Goal: Transaction & Acquisition: Book appointment/travel/reservation

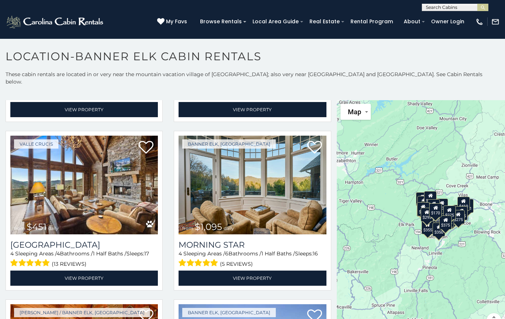
scroll to position [156, 0]
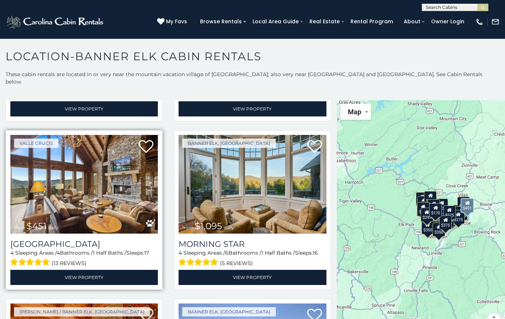
click at [83, 165] on img at bounding box center [83, 184] width 147 height 99
click at [86, 164] on img at bounding box center [83, 184] width 147 height 99
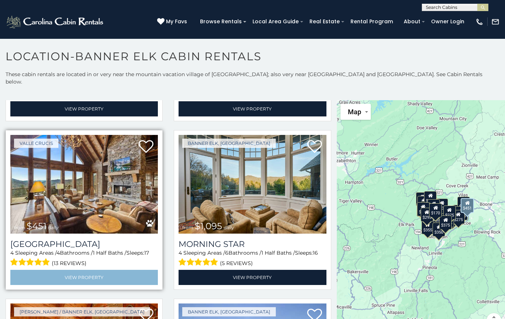
click at [69, 270] on link "View Property" at bounding box center [83, 277] width 147 height 15
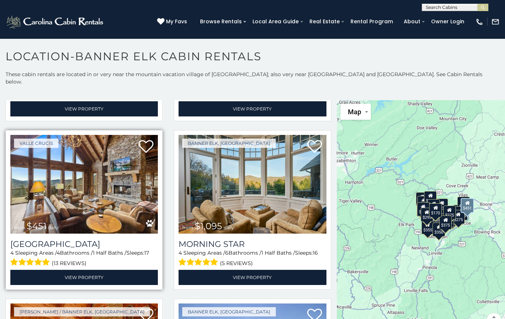
click at [77, 204] on img at bounding box center [83, 184] width 147 height 99
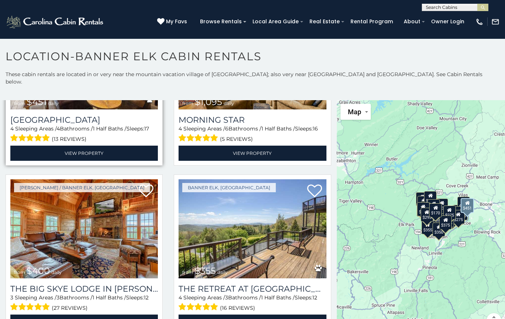
scroll to position [284, 0]
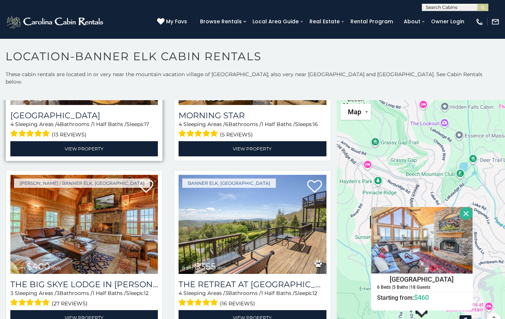
click at [153, 96] on img at bounding box center [83, 55] width 147 height 99
click at [472, 207] on button "Close" at bounding box center [465, 213] width 13 height 13
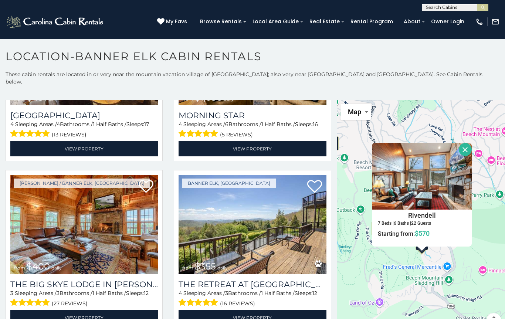
click at [471, 145] on button "Close" at bounding box center [464, 149] width 13 height 13
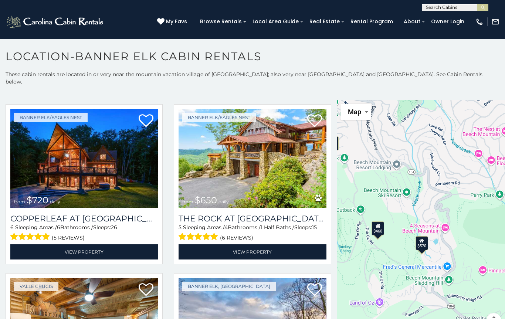
scroll to position [519, 0]
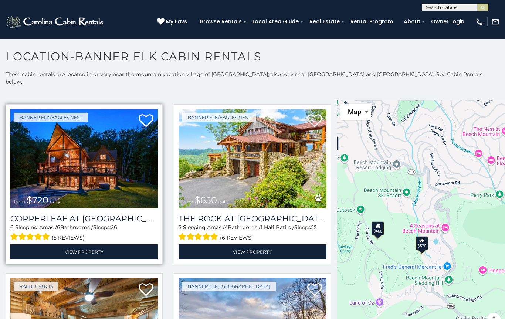
click at [68, 139] on img at bounding box center [83, 158] width 147 height 99
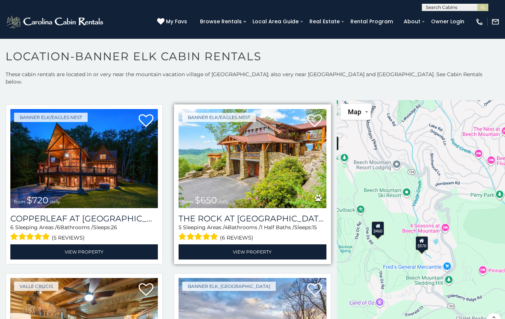
click at [199, 129] on img at bounding box center [251, 158] width 147 height 99
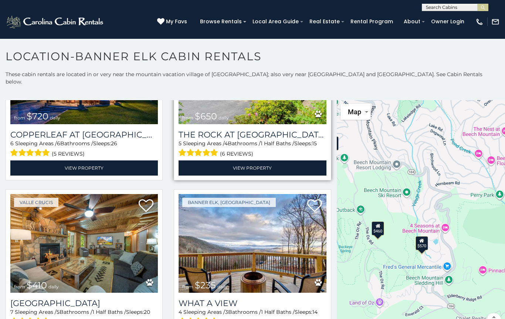
scroll to position [654, 0]
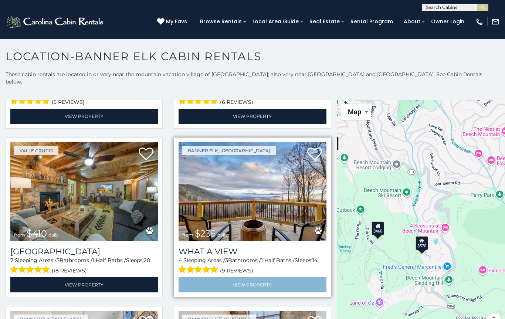
click at [209, 281] on link "View Property" at bounding box center [251, 284] width 147 height 15
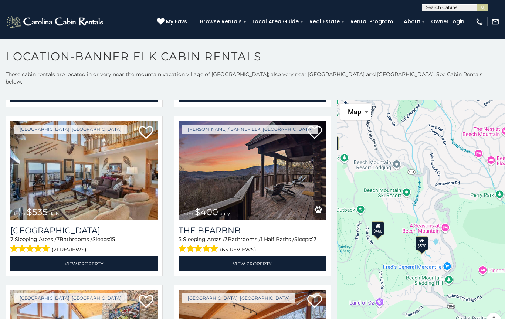
scroll to position [1016, 0]
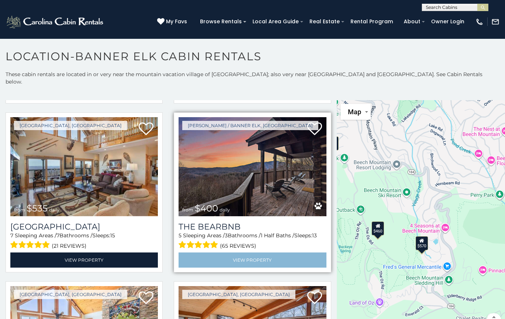
click at [206, 254] on link "View Property" at bounding box center [251, 259] width 147 height 15
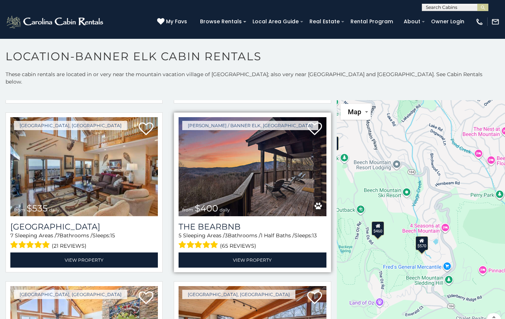
drag, startPoint x: 206, startPoint y: 254, endPoint x: 316, endPoint y: 167, distance: 140.6
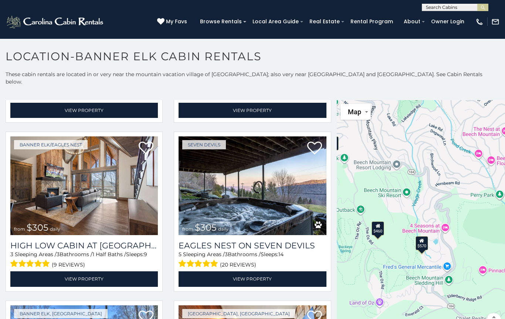
scroll to position [1729, 0]
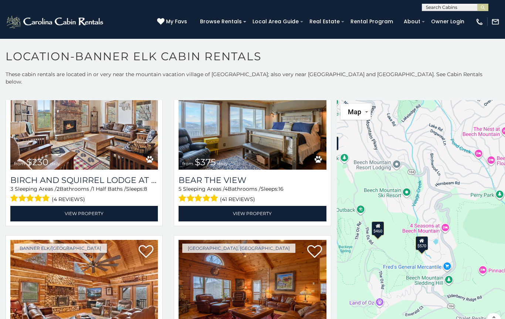
scroll to position [2297, 0]
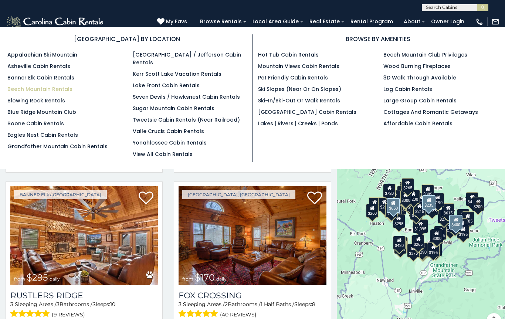
click at [12, 87] on link "Beech Mountain Rentals" at bounding box center [39, 88] width 65 height 7
click at [24, 90] on link "Beech Mountain Rentals" at bounding box center [39, 88] width 65 height 7
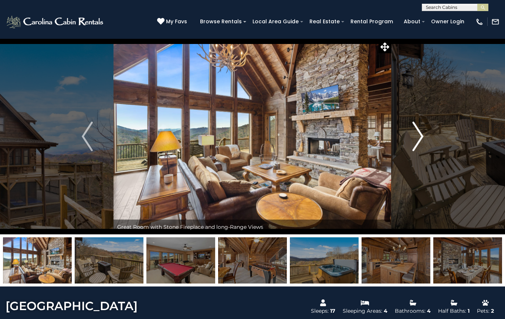
click at [409, 132] on button "Next" at bounding box center [417, 136] width 52 height 196
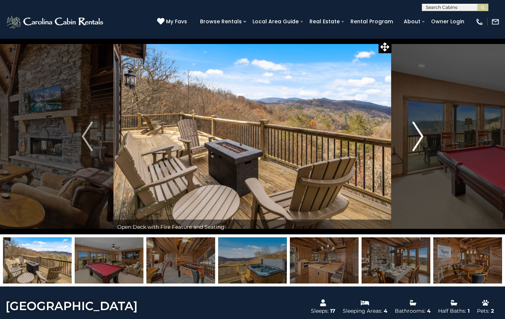
click at [415, 141] on img "Next" at bounding box center [417, 137] width 11 height 30
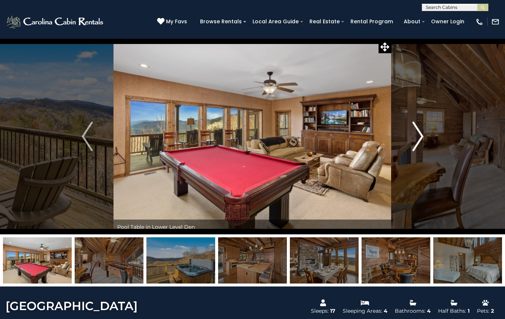
click at [415, 144] on img "Next" at bounding box center [417, 137] width 11 height 30
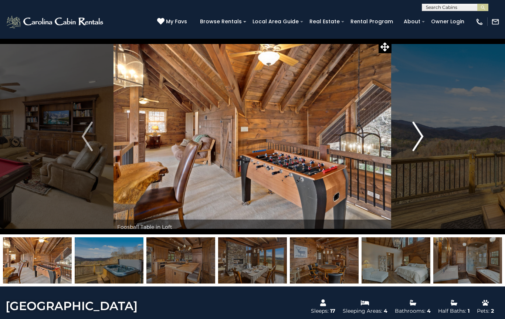
click at [415, 145] on img "Next" at bounding box center [417, 137] width 11 height 30
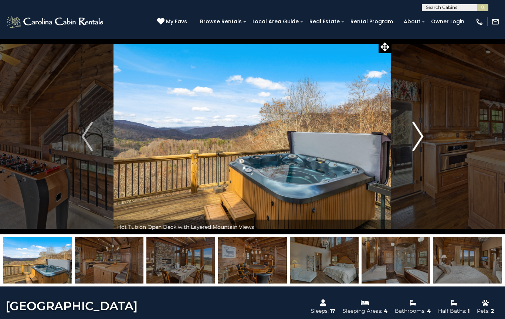
click at [412, 145] on img "Next" at bounding box center [417, 137] width 11 height 30
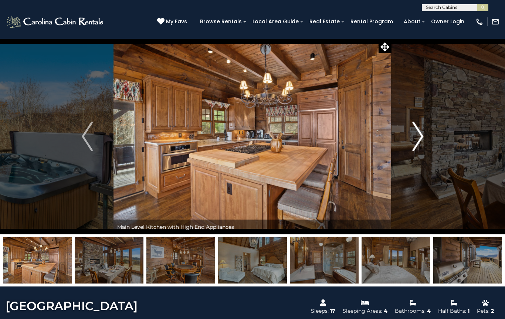
click at [408, 144] on button "Next" at bounding box center [417, 136] width 52 height 196
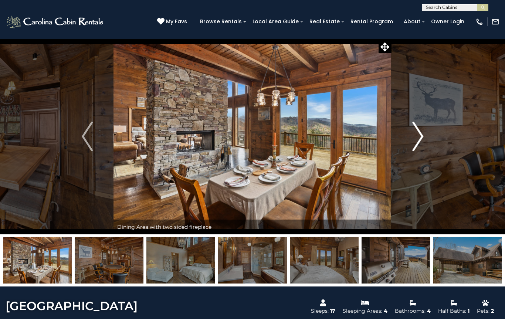
click at [407, 143] on button "Next" at bounding box center [417, 136] width 52 height 196
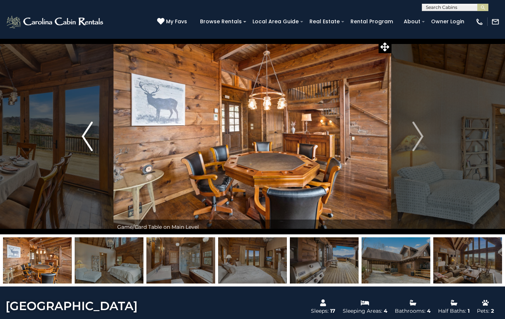
click at [94, 135] on button "Previous" at bounding box center [87, 136] width 52 height 196
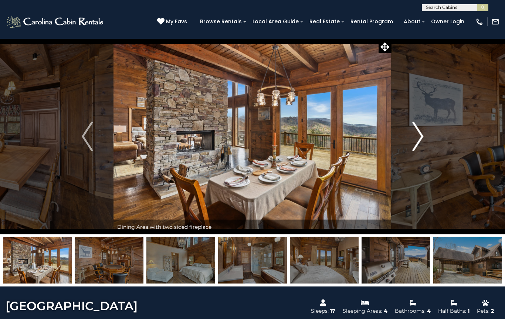
click at [408, 143] on button "Next" at bounding box center [417, 136] width 52 height 196
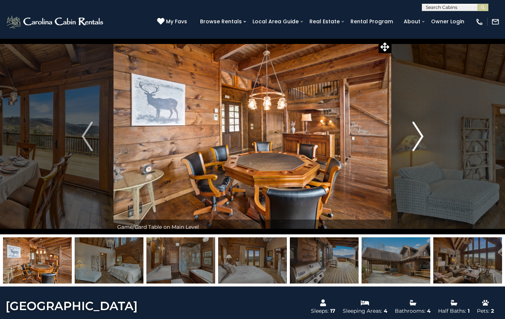
click at [406, 143] on button "Next" at bounding box center [417, 136] width 52 height 196
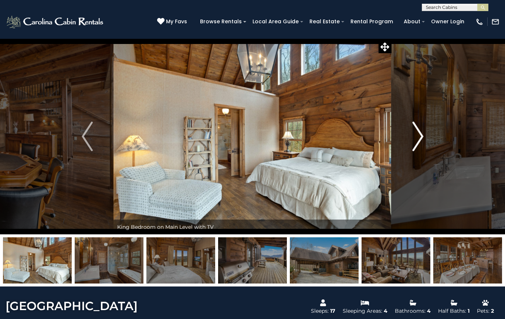
click at [404, 143] on button "Next" at bounding box center [417, 136] width 52 height 196
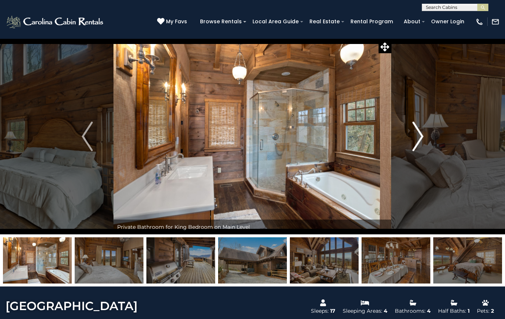
click at [401, 143] on button "Next" at bounding box center [417, 136] width 52 height 196
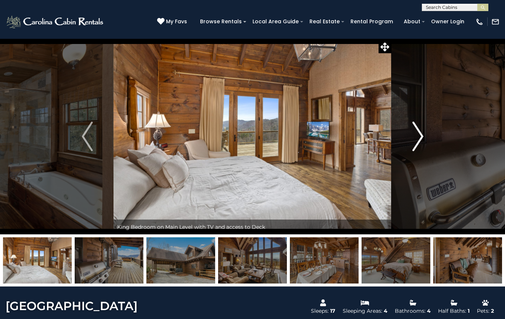
click at [400, 144] on button "Next" at bounding box center [417, 136] width 52 height 196
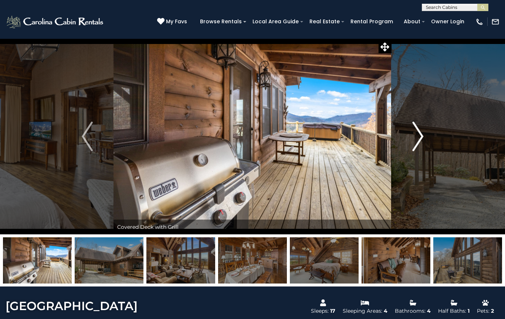
click at [410, 138] on button "Next" at bounding box center [417, 136] width 52 height 196
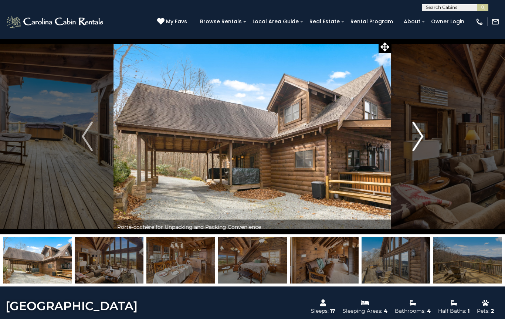
click at [405, 142] on button "Next" at bounding box center [417, 136] width 52 height 196
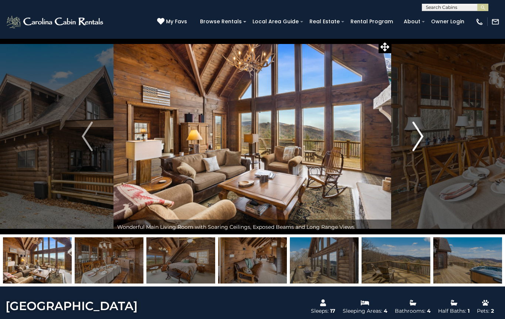
click at [403, 143] on button "Next" at bounding box center [417, 136] width 52 height 196
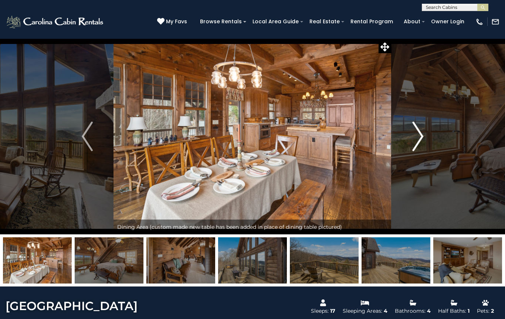
click at [403, 142] on button "Next" at bounding box center [417, 136] width 52 height 196
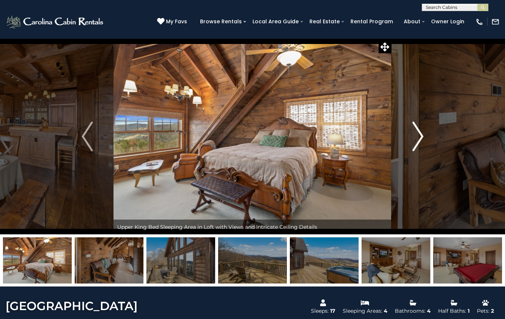
click at [403, 143] on button "Next" at bounding box center [417, 136] width 52 height 196
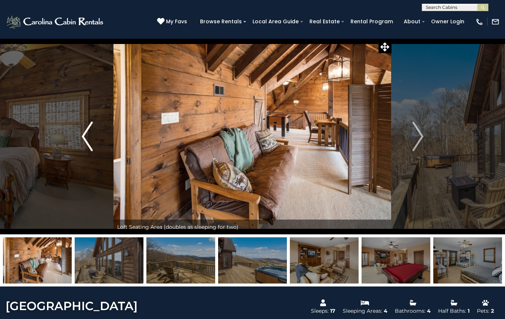
click at [99, 120] on button "Previous" at bounding box center [87, 136] width 52 height 196
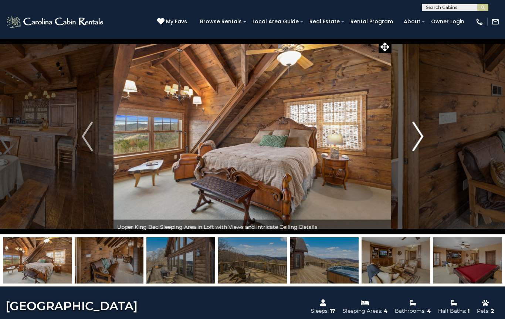
click at [402, 143] on button "Next" at bounding box center [417, 136] width 52 height 196
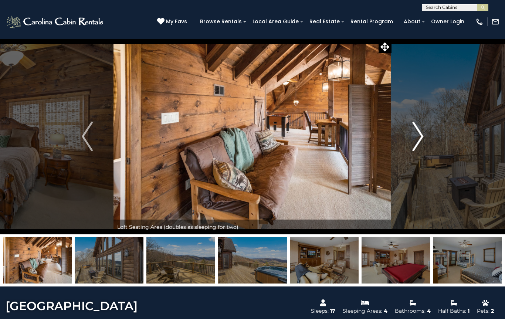
click at [402, 144] on button "Next" at bounding box center [417, 136] width 52 height 196
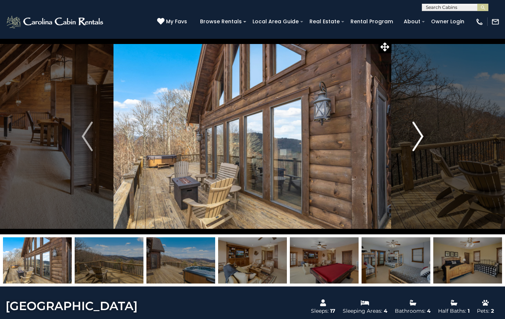
click at [401, 144] on button "Next" at bounding box center [417, 136] width 52 height 196
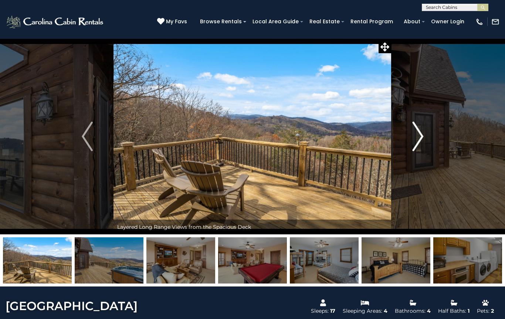
click at [401, 145] on button "Next" at bounding box center [417, 136] width 52 height 196
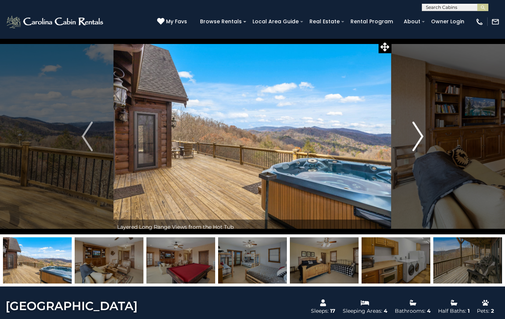
click at [400, 145] on button "Next" at bounding box center [417, 136] width 52 height 196
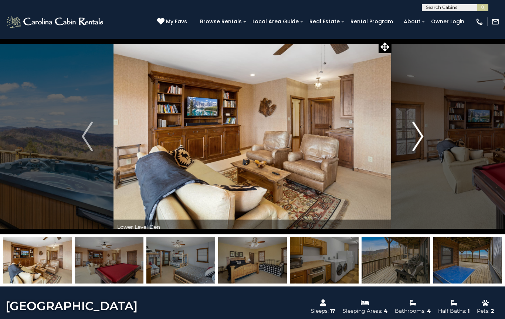
click at [398, 145] on button "Next" at bounding box center [417, 136] width 52 height 196
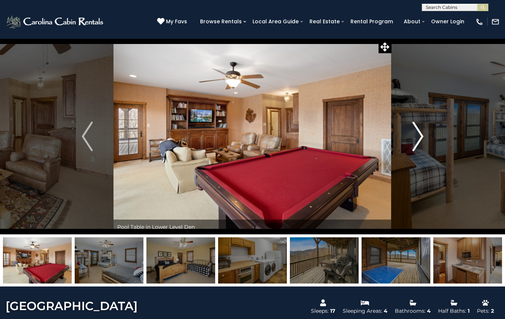
click at [398, 145] on button "Next" at bounding box center [417, 136] width 52 height 196
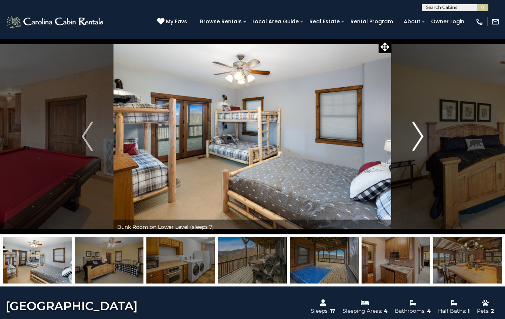
click at [397, 146] on button "Next" at bounding box center [417, 136] width 52 height 196
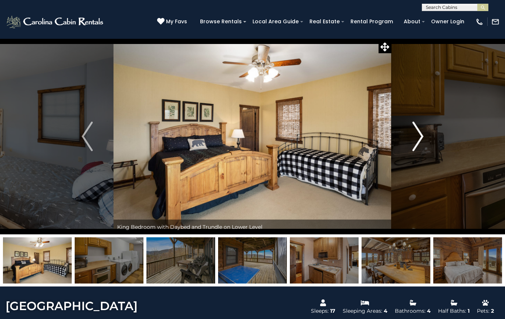
click at [397, 145] on button "Next" at bounding box center [417, 136] width 52 height 196
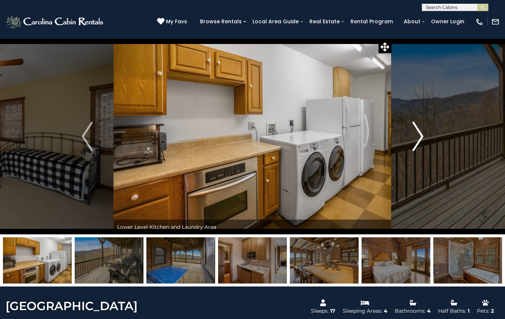
click at [397, 145] on button "Next" at bounding box center [417, 136] width 52 height 196
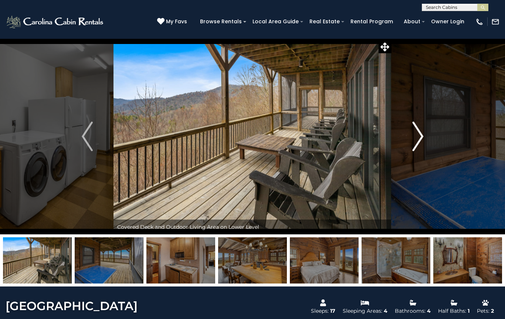
click at [397, 145] on button "Next" at bounding box center [417, 136] width 52 height 196
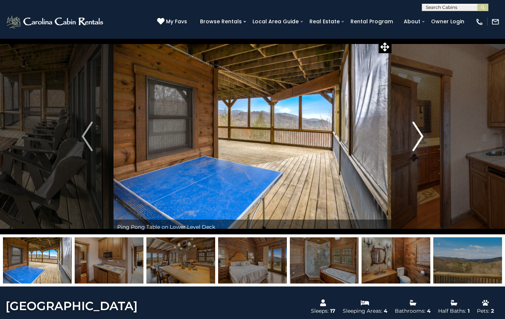
click at [397, 145] on button "Next" at bounding box center [417, 136] width 52 height 196
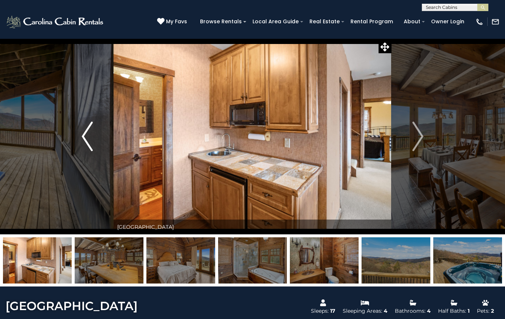
click at [109, 126] on button "Previous" at bounding box center [87, 136] width 52 height 196
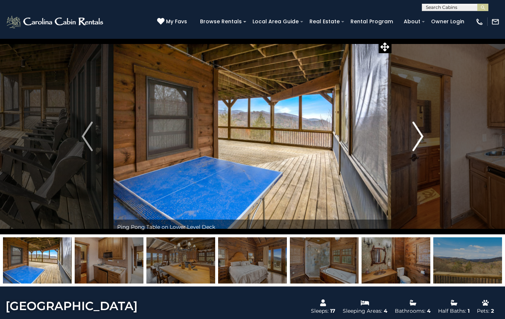
click at [397, 144] on button "Next" at bounding box center [417, 136] width 52 height 196
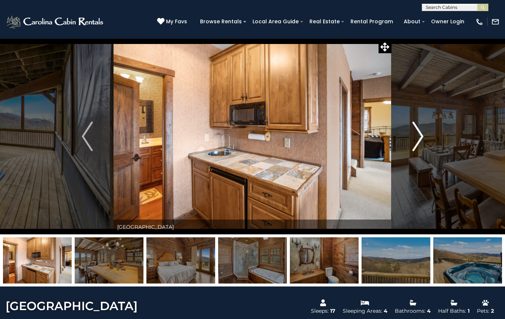
click at [397, 145] on button "Next" at bounding box center [417, 136] width 52 height 196
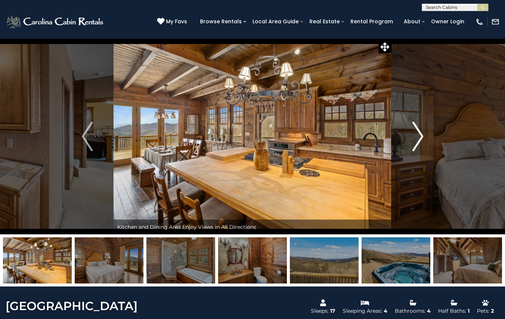
click at [396, 145] on button "Next" at bounding box center [417, 136] width 52 height 196
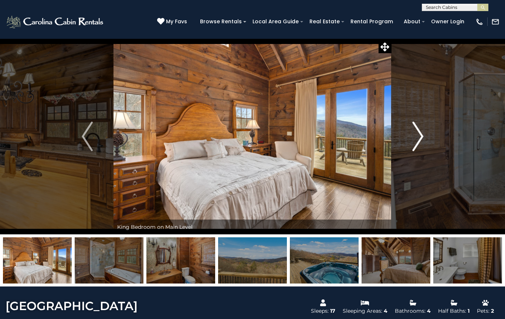
click at [395, 147] on button "Next" at bounding box center [417, 136] width 52 height 196
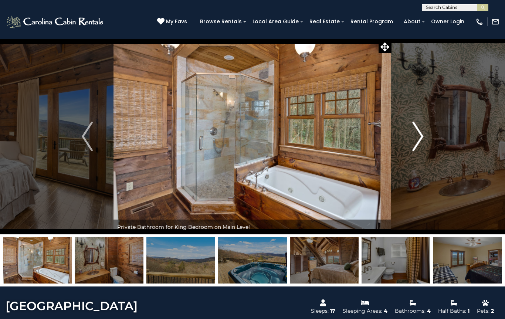
click at [394, 147] on button "Next" at bounding box center [417, 136] width 52 height 196
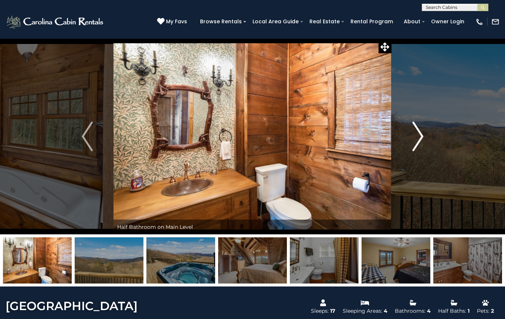
click at [394, 147] on button "Next" at bounding box center [417, 136] width 52 height 196
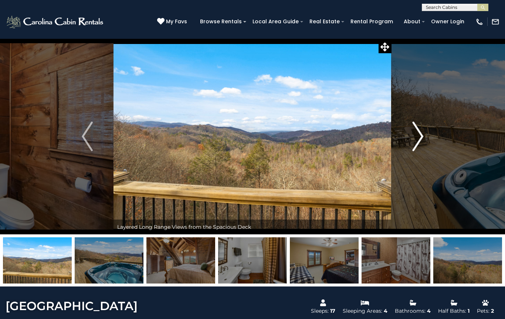
click at [393, 147] on button "Next" at bounding box center [417, 136] width 52 height 196
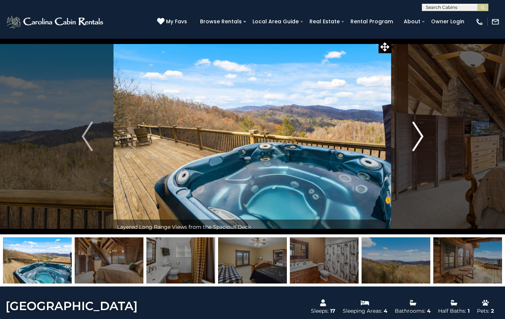
click at [394, 147] on button "Next" at bounding box center [417, 136] width 52 height 196
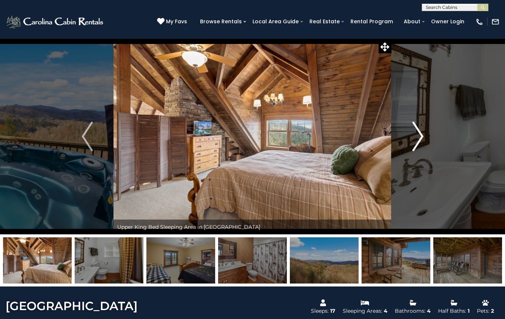
click at [395, 145] on button "Next" at bounding box center [417, 136] width 52 height 196
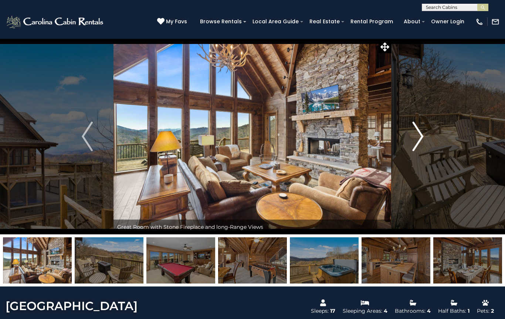
click at [414, 138] on img "Next" at bounding box center [417, 137] width 11 height 30
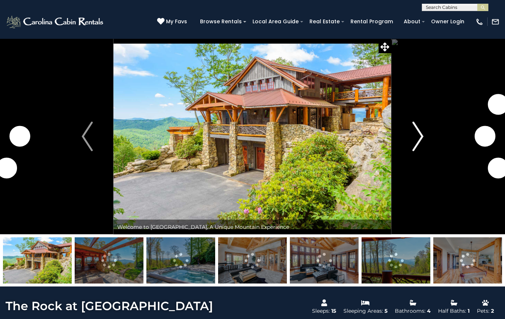
click at [414, 136] on img "Next" at bounding box center [417, 137] width 11 height 30
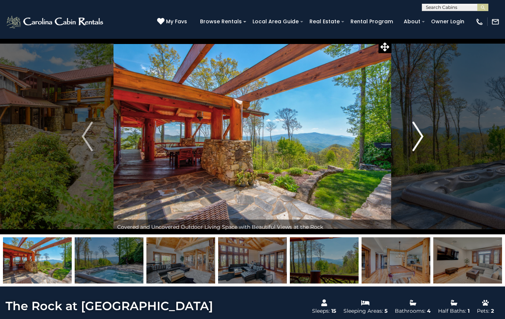
click at [414, 137] on img "Next" at bounding box center [417, 137] width 11 height 30
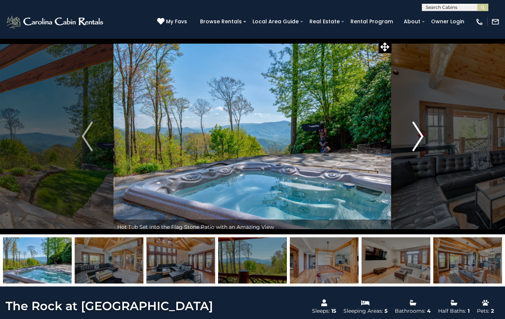
click at [421, 141] on img "Next" at bounding box center [417, 137] width 11 height 30
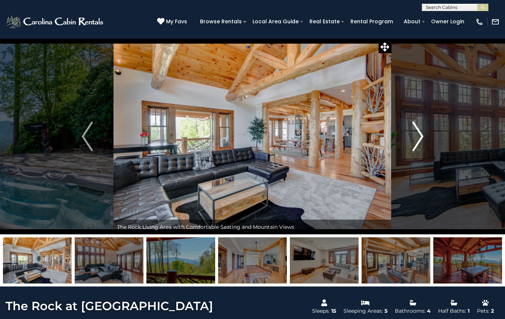
click at [418, 136] on img "Next" at bounding box center [417, 137] width 11 height 30
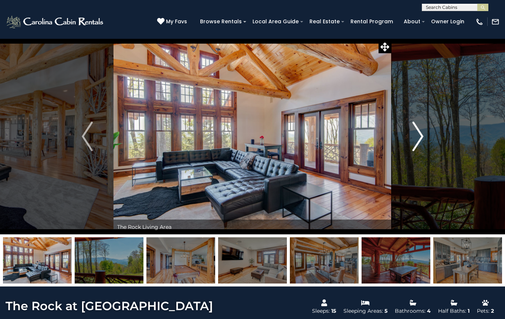
click at [418, 133] on img "Next" at bounding box center [417, 137] width 11 height 30
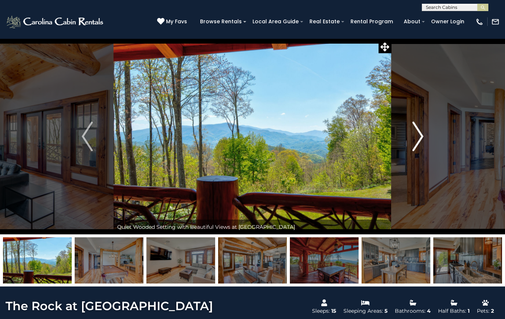
click at [412, 134] on img "Next" at bounding box center [417, 137] width 11 height 30
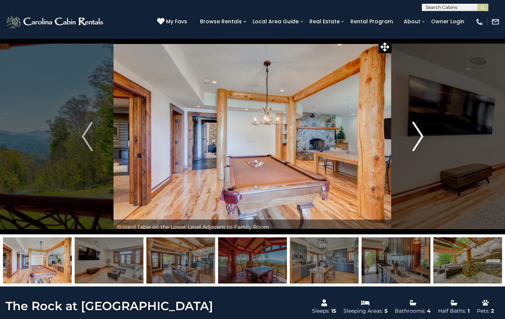
click at [411, 134] on button "Next" at bounding box center [417, 136] width 52 height 196
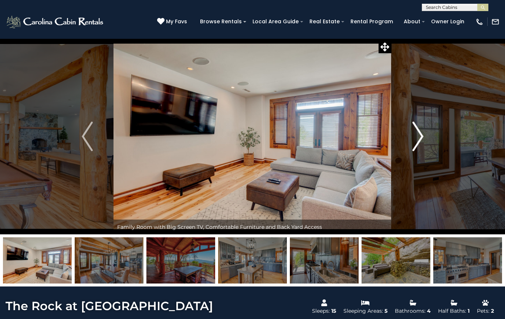
click at [411, 134] on button "Next" at bounding box center [417, 136] width 52 height 196
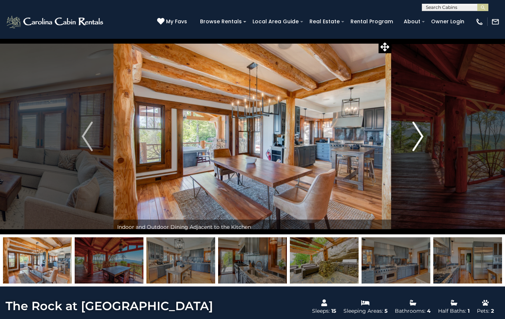
click at [411, 134] on button "Next" at bounding box center [417, 136] width 52 height 196
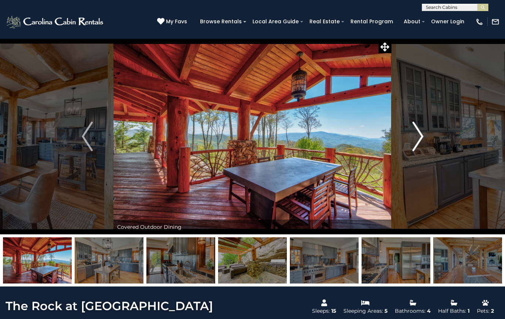
click at [409, 134] on button "Next" at bounding box center [417, 136] width 52 height 196
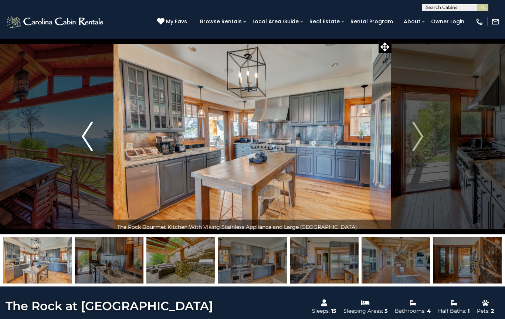
click at [89, 140] on img "Previous" at bounding box center [87, 137] width 11 height 30
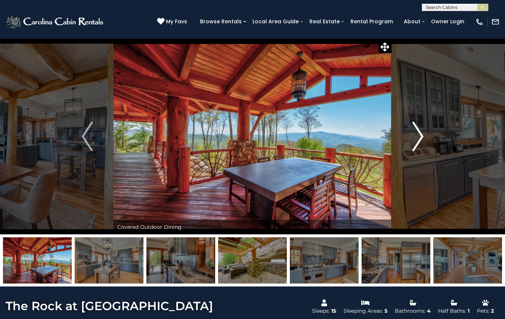
click at [409, 139] on button "Next" at bounding box center [417, 136] width 52 height 196
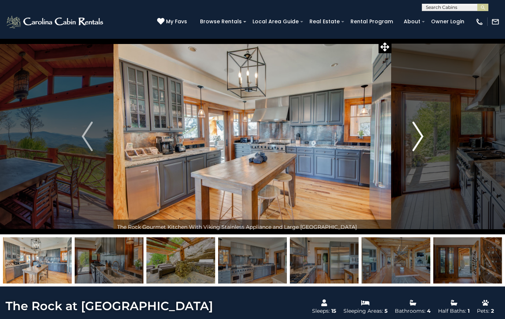
click at [409, 138] on button "Next" at bounding box center [417, 136] width 52 height 196
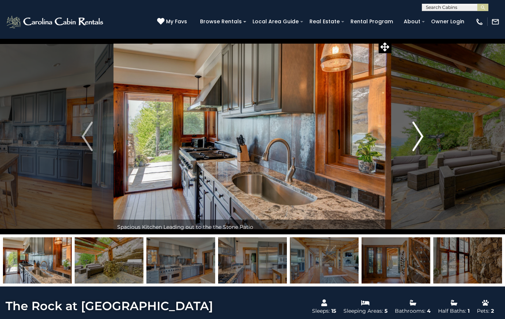
click at [410, 137] on button "Next" at bounding box center [417, 136] width 52 height 196
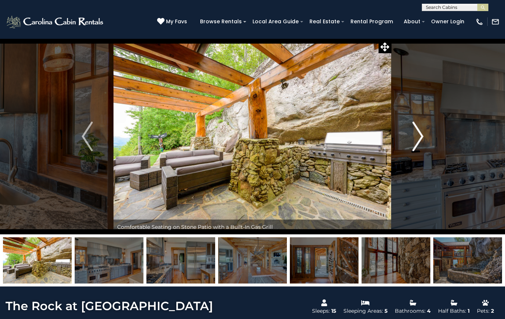
click at [410, 136] on button "Next" at bounding box center [417, 136] width 52 height 196
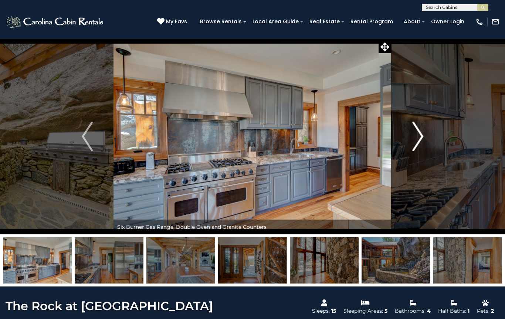
click at [409, 137] on button "Next" at bounding box center [417, 136] width 52 height 196
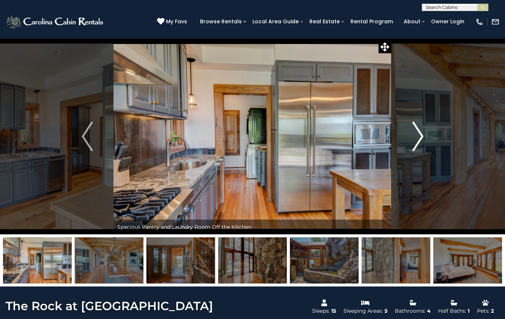
click at [403, 137] on button "Next" at bounding box center [417, 136] width 52 height 196
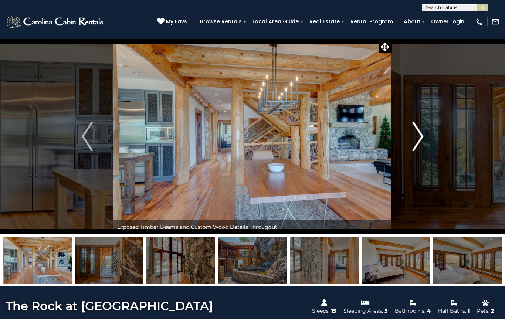
click at [395, 136] on button "Next" at bounding box center [417, 136] width 52 height 196
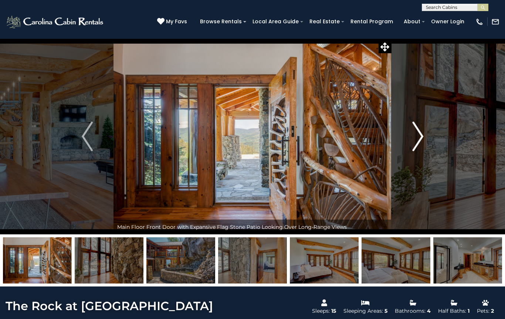
click at [412, 139] on img "Next" at bounding box center [417, 137] width 11 height 30
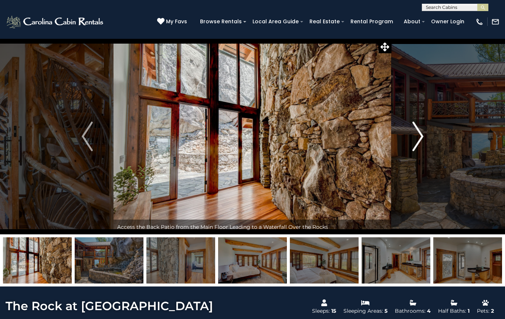
click at [409, 140] on button "Next" at bounding box center [417, 136] width 52 height 196
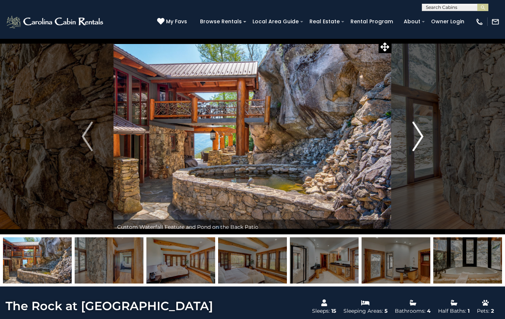
click at [409, 141] on button "Next" at bounding box center [417, 136] width 52 height 196
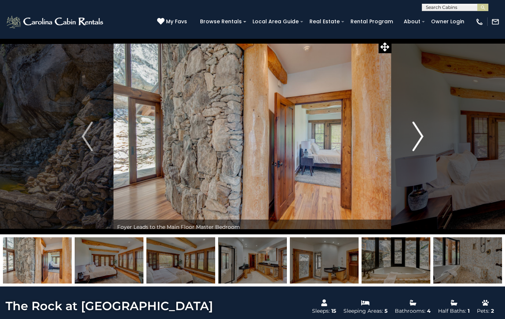
click at [408, 140] on button "Next" at bounding box center [417, 136] width 52 height 196
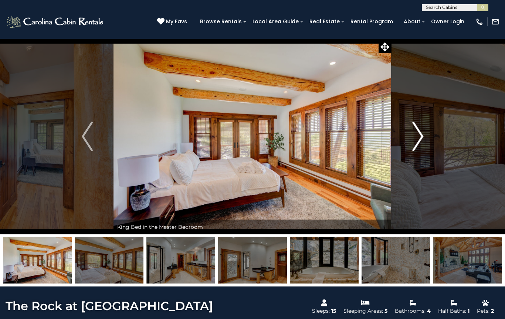
click at [408, 140] on button "Next" at bounding box center [417, 136] width 52 height 196
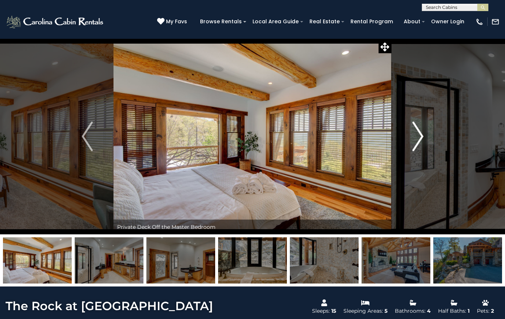
click at [407, 141] on button "Next" at bounding box center [417, 136] width 52 height 196
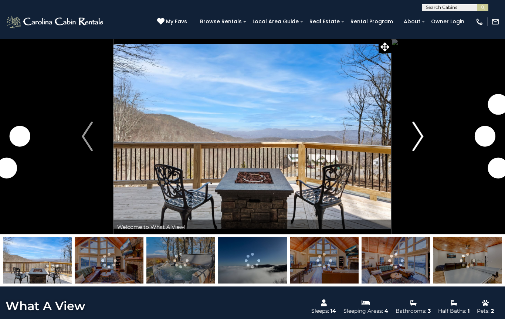
click at [414, 140] on img "Next" at bounding box center [417, 137] width 11 height 30
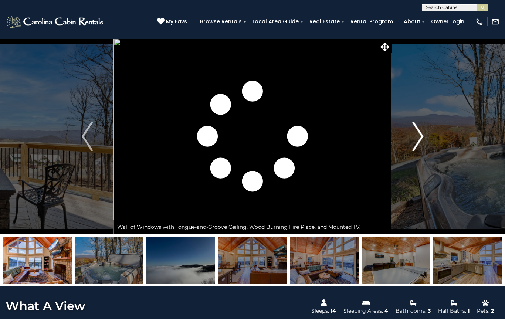
click at [411, 138] on button "Next" at bounding box center [417, 136] width 52 height 196
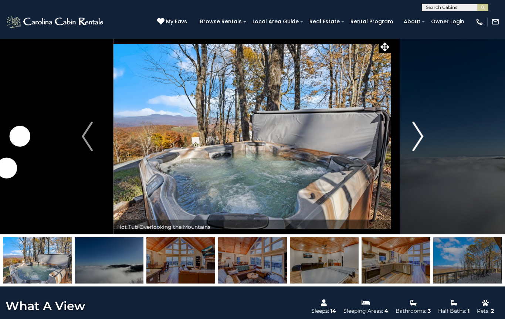
click at [411, 139] on button "Next" at bounding box center [417, 136] width 52 height 196
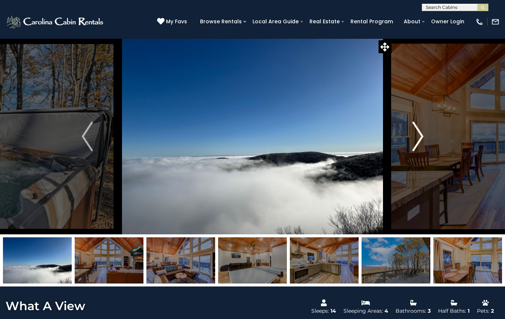
click at [409, 137] on button "Next" at bounding box center [417, 136] width 52 height 196
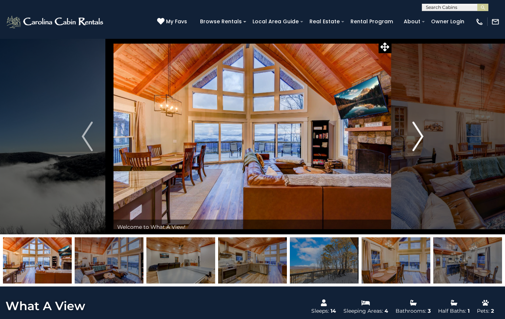
click at [408, 138] on button "Next" at bounding box center [417, 136] width 52 height 196
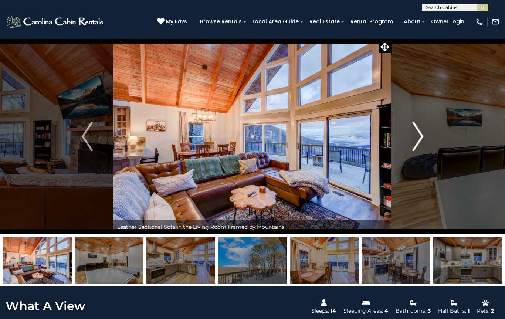
click at [406, 139] on button "Next" at bounding box center [417, 136] width 52 height 196
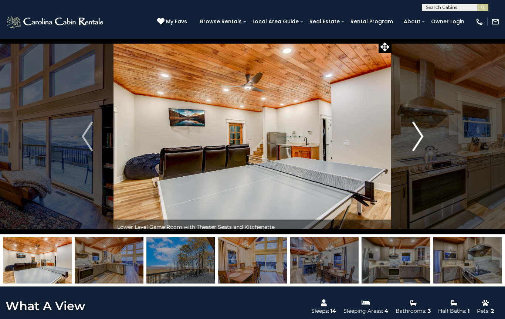
click at [404, 137] on button "Next" at bounding box center [417, 136] width 52 height 196
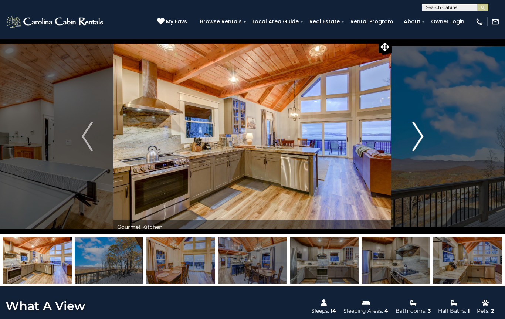
click at [403, 137] on button "Next" at bounding box center [417, 136] width 52 height 196
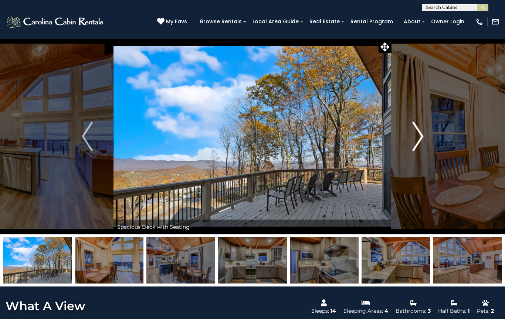
click at [403, 135] on button "Next" at bounding box center [417, 136] width 52 height 196
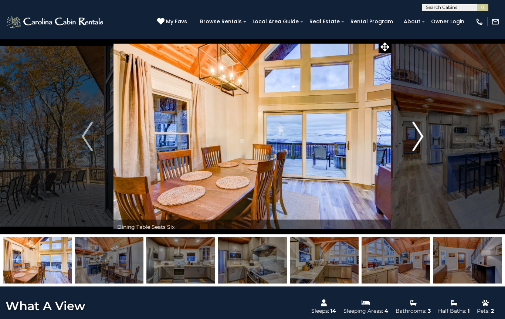
click at [402, 136] on button "Next" at bounding box center [417, 136] width 52 height 196
click at [401, 136] on button "Next" at bounding box center [417, 136] width 52 height 196
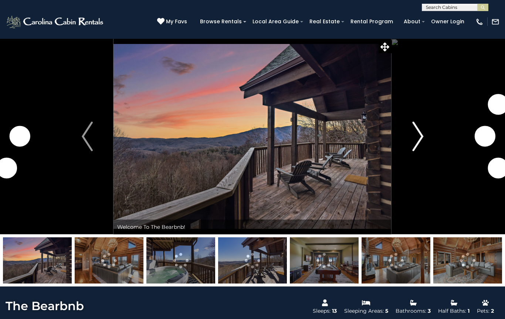
click at [414, 140] on img "Next" at bounding box center [417, 137] width 11 height 30
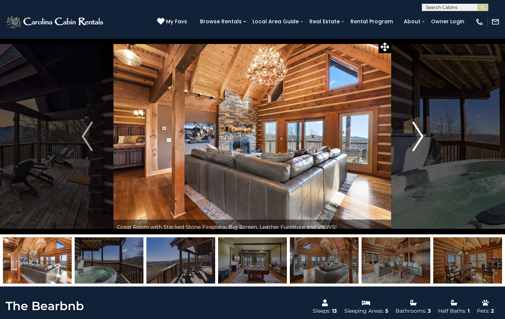
click at [406, 139] on button "Next" at bounding box center [417, 136] width 52 height 196
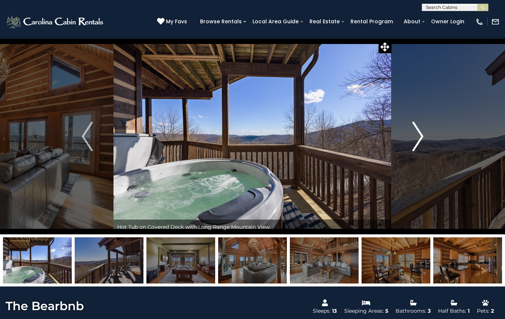
click at [406, 139] on button "Next" at bounding box center [417, 136] width 52 height 196
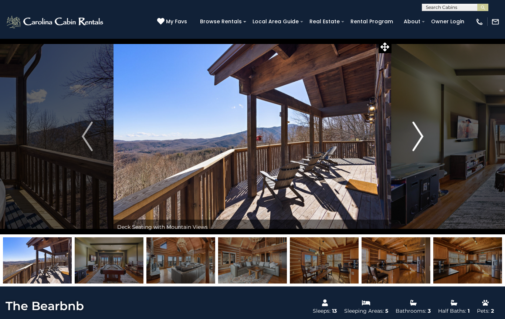
click at [404, 140] on button "Next" at bounding box center [417, 136] width 52 height 196
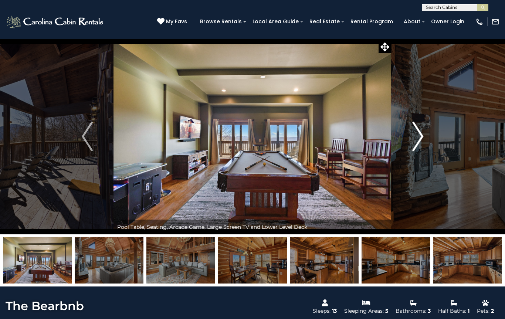
click at [403, 139] on button "Next" at bounding box center [417, 136] width 52 height 196
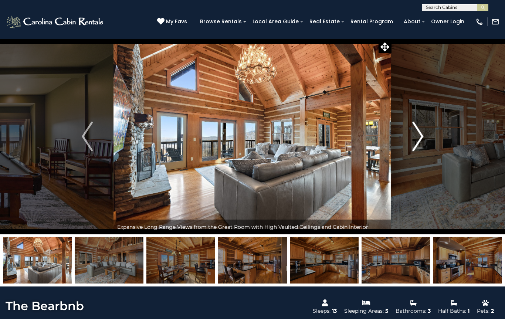
click at [407, 137] on button "Next" at bounding box center [417, 136] width 52 height 196
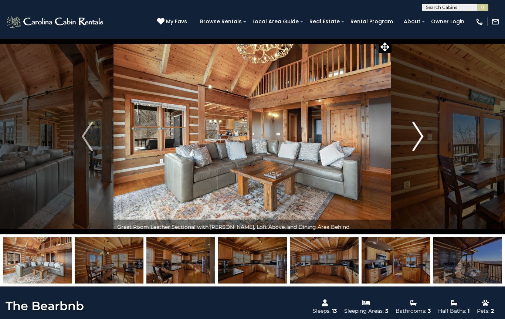
click at [409, 135] on button "Next" at bounding box center [417, 136] width 52 height 196
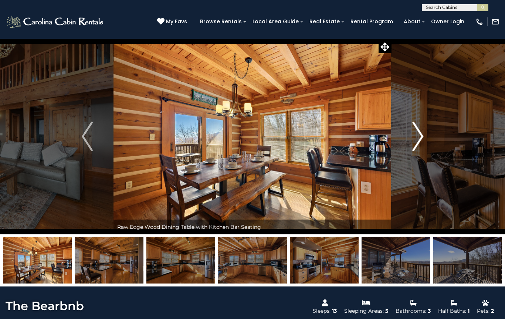
click at [408, 135] on button "Next" at bounding box center [417, 136] width 52 height 196
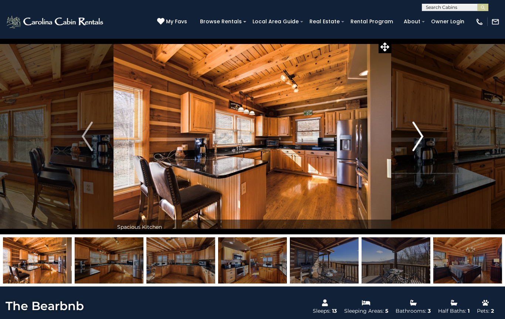
click at [408, 135] on button "Next" at bounding box center [417, 136] width 52 height 196
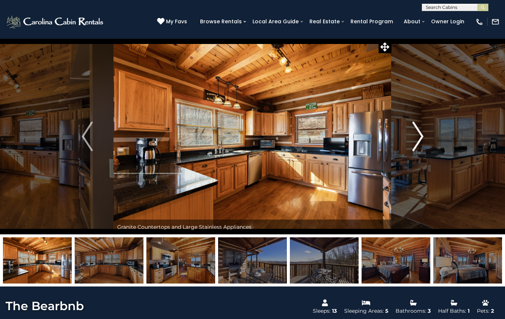
click at [407, 137] on button "Next" at bounding box center [417, 136] width 52 height 196
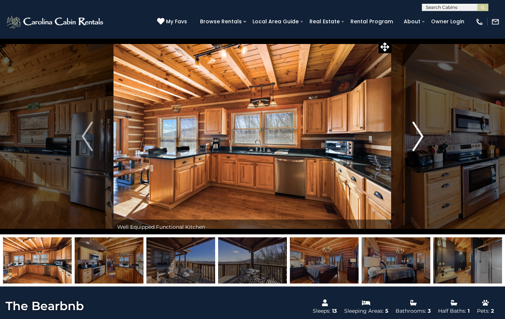
click at [406, 138] on button "Next" at bounding box center [417, 136] width 52 height 196
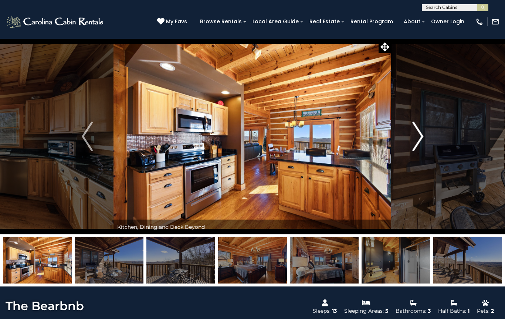
click at [406, 138] on button "Next" at bounding box center [417, 136] width 52 height 196
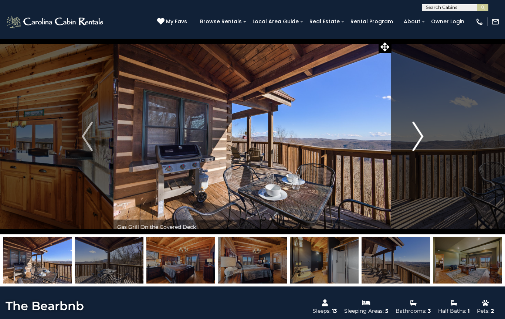
click at [406, 138] on button "Next" at bounding box center [417, 136] width 52 height 196
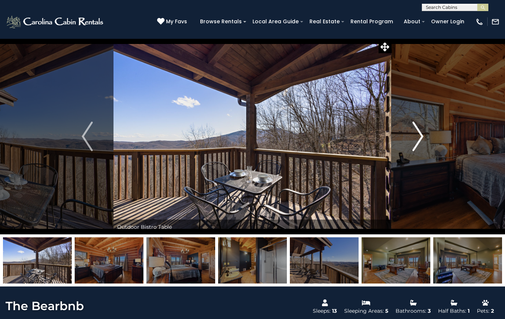
click at [405, 138] on button "Next" at bounding box center [417, 136] width 52 height 196
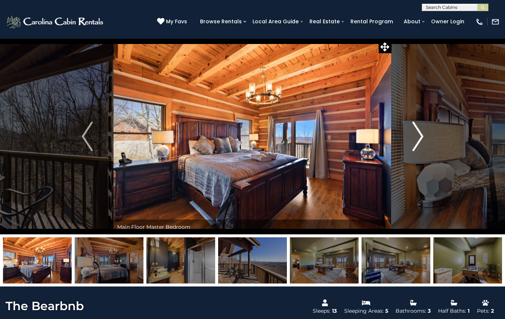
click at [405, 139] on button "Next" at bounding box center [417, 136] width 52 height 196
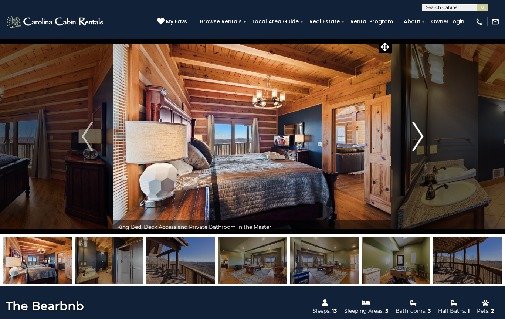
click at [404, 140] on button "Next" at bounding box center [417, 136] width 52 height 196
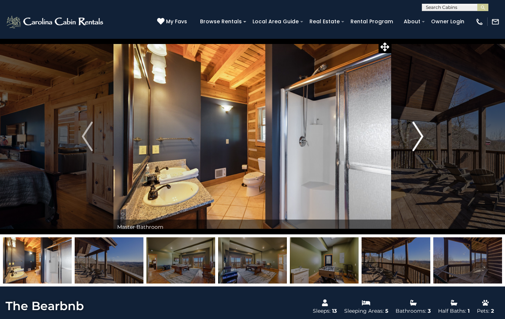
click at [404, 139] on button "Next" at bounding box center [417, 136] width 52 height 196
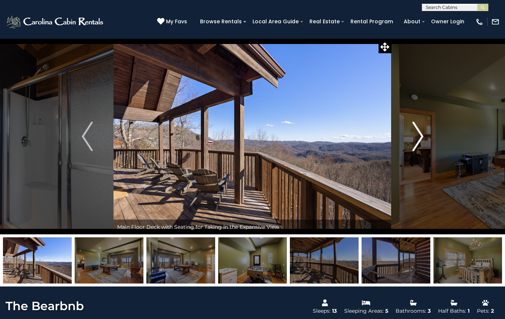
click at [404, 140] on button "Next" at bounding box center [417, 136] width 52 height 196
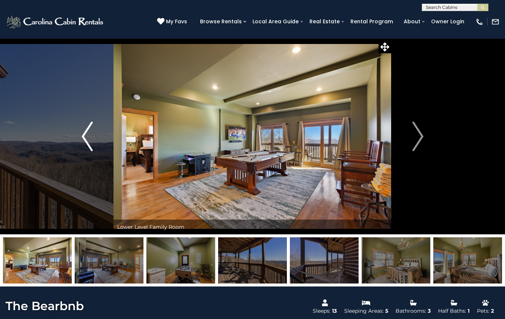
click at [99, 140] on button "Previous" at bounding box center [87, 136] width 52 height 196
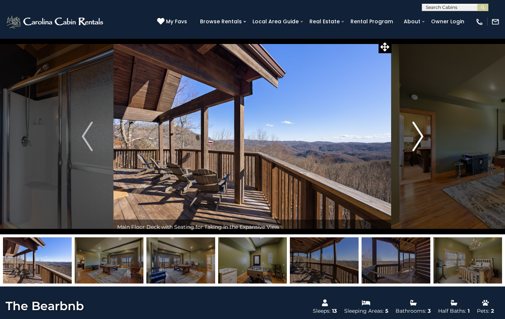
click at [408, 138] on button "Next" at bounding box center [417, 136] width 52 height 196
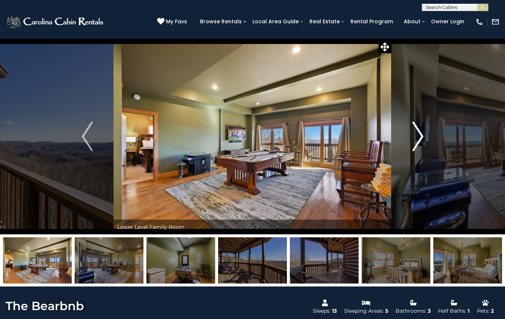
click at [406, 140] on button "Next" at bounding box center [417, 136] width 52 height 196
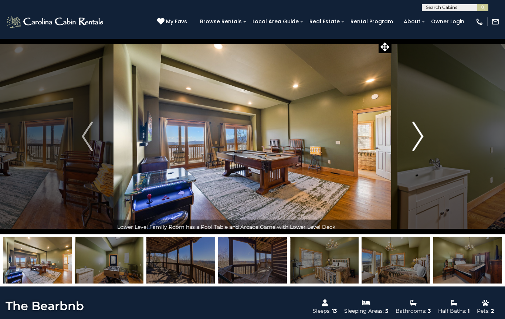
click at [405, 140] on button "Next" at bounding box center [417, 136] width 52 height 196
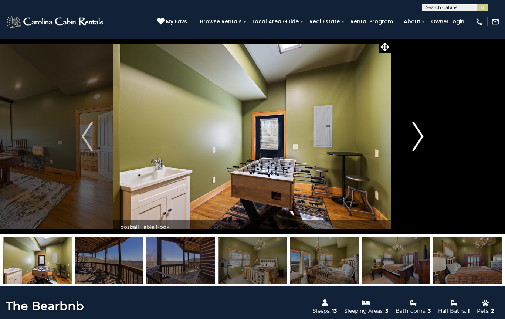
click at [404, 142] on button "Next" at bounding box center [417, 136] width 52 height 196
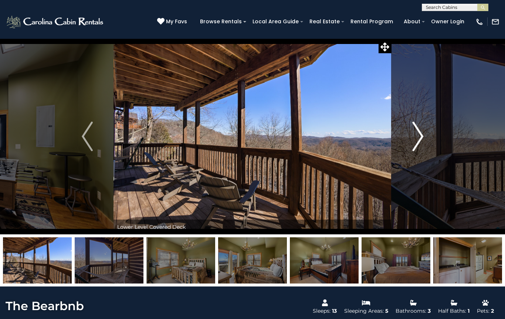
click at [405, 143] on button "Next" at bounding box center [417, 136] width 52 height 196
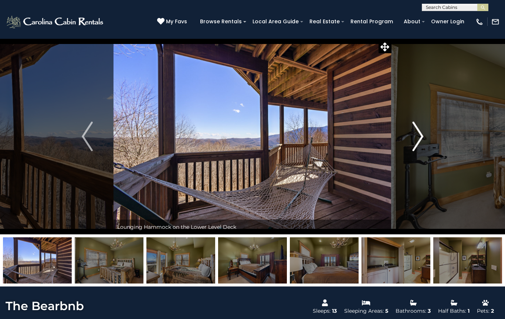
click at [409, 141] on button "Next" at bounding box center [417, 136] width 52 height 196
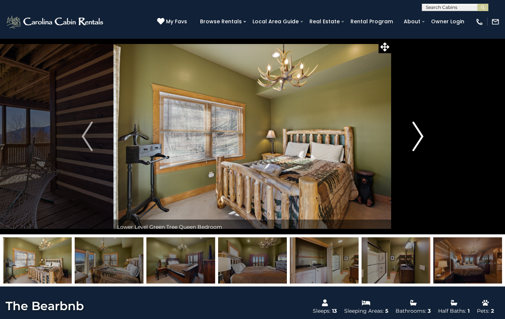
click at [408, 141] on button "Next" at bounding box center [417, 136] width 52 height 196
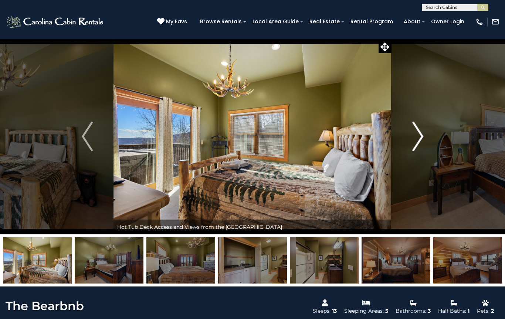
click at [406, 144] on button "Next" at bounding box center [417, 136] width 52 height 196
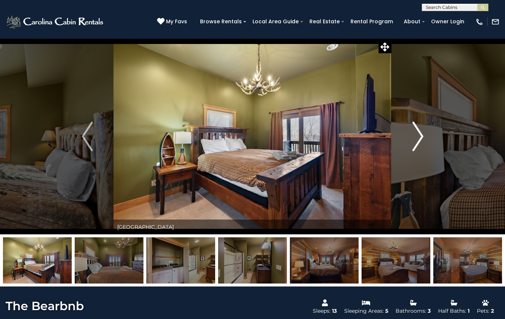
click at [403, 148] on button "Next" at bounding box center [417, 136] width 52 height 196
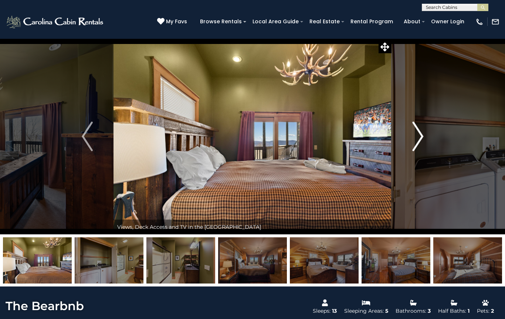
click at [405, 146] on button "Next" at bounding box center [417, 136] width 52 height 196
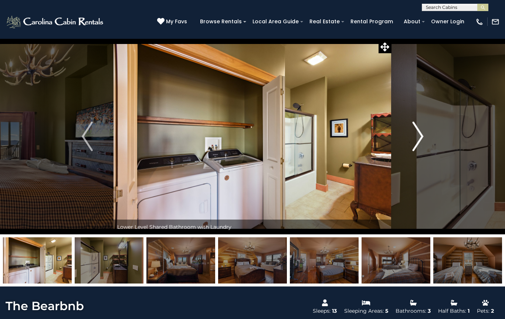
click at [400, 148] on button "Next" at bounding box center [417, 136] width 52 height 196
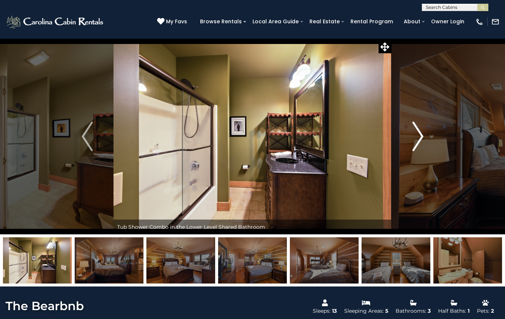
click at [404, 144] on button "Next" at bounding box center [417, 136] width 52 height 196
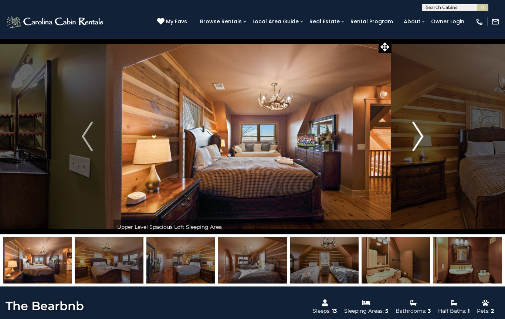
click at [402, 147] on button "Next" at bounding box center [417, 136] width 52 height 196
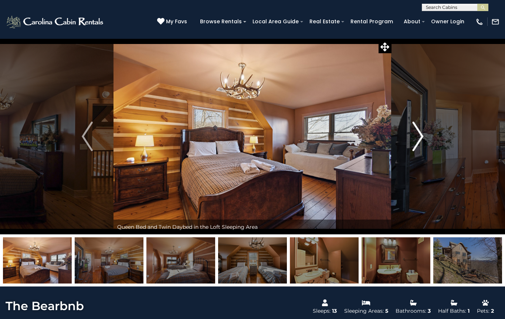
click at [401, 149] on button "Next" at bounding box center [417, 136] width 52 height 196
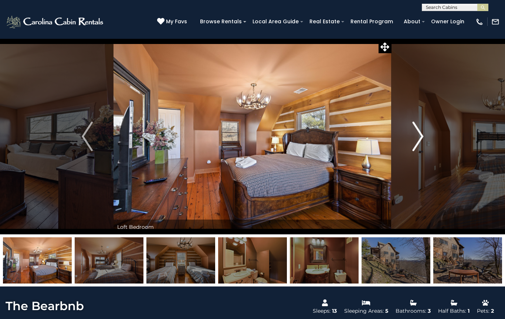
click at [400, 150] on button "Next" at bounding box center [417, 136] width 52 height 196
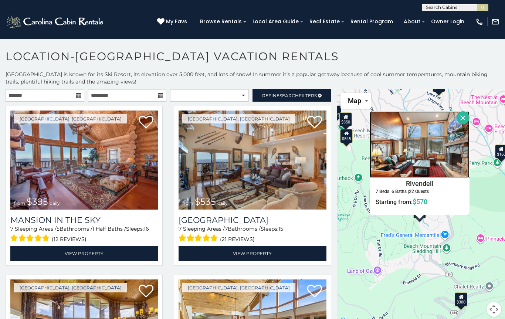
click at [454, 153] on img at bounding box center [419, 144] width 100 height 66
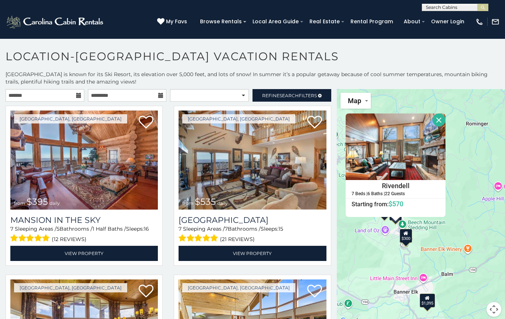
click at [445, 124] on button "Close" at bounding box center [438, 119] width 13 height 13
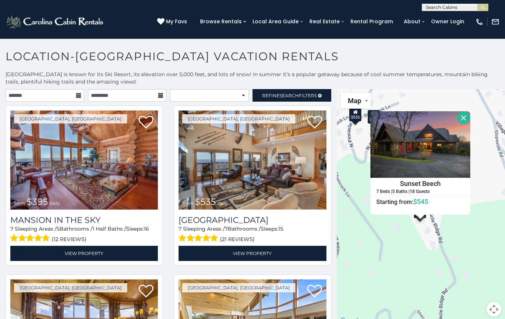
click at [450, 190] on div "7 Beds | 5 Baths | 18 Guests" at bounding box center [419, 191] width 99 height 5
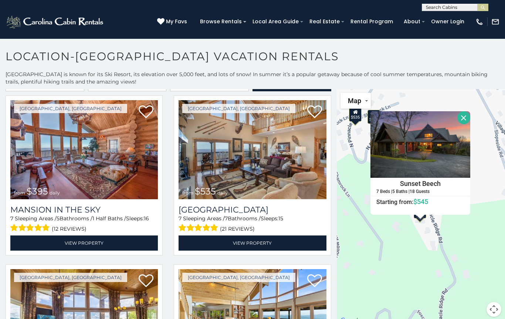
scroll to position [11, 0]
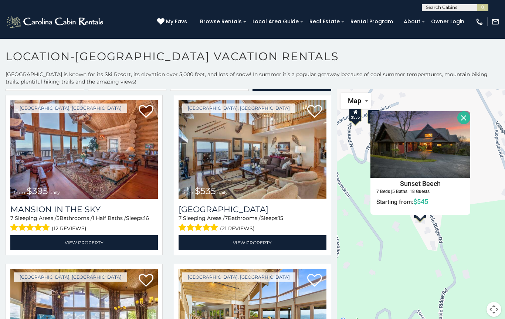
click at [470, 119] on button "Close" at bounding box center [463, 117] width 13 height 13
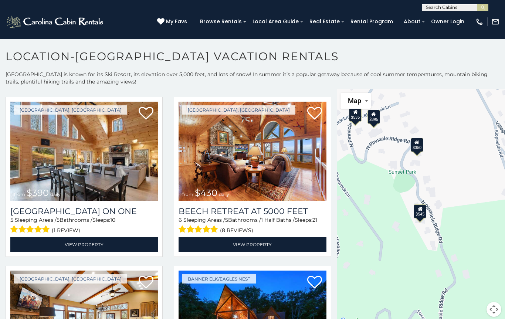
scroll to position [1018, 0]
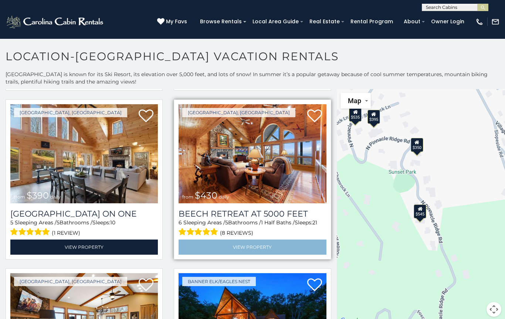
click at [205, 250] on link "View Property" at bounding box center [251, 246] width 147 height 15
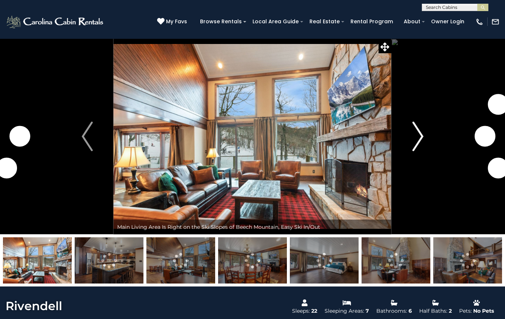
click at [399, 141] on button "Next" at bounding box center [417, 136] width 52 height 196
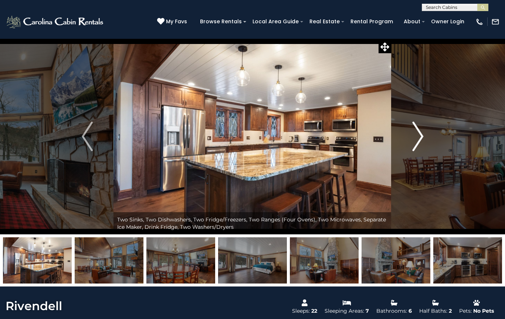
click at [408, 144] on button "Next" at bounding box center [417, 136] width 52 height 196
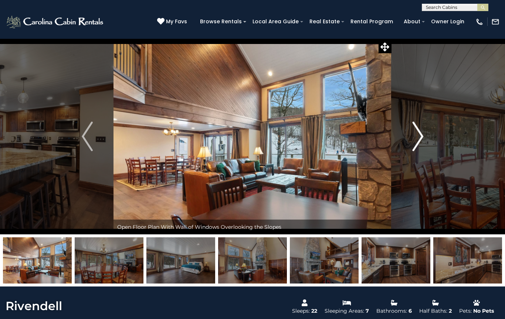
click at [411, 139] on button "Next" at bounding box center [417, 136] width 52 height 196
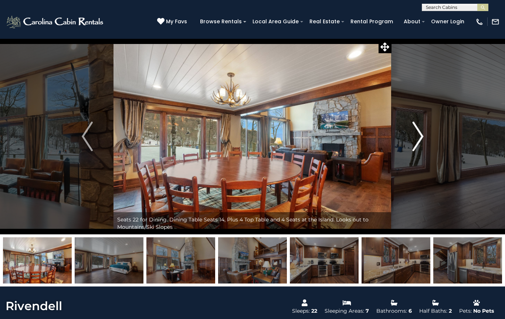
click at [410, 140] on button "Next" at bounding box center [417, 136] width 52 height 196
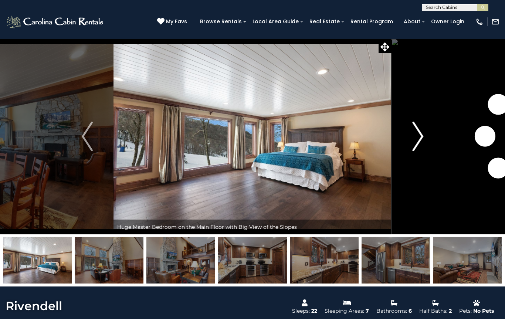
click at [410, 140] on button "Next" at bounding box center [417, 136] width 52 height 196
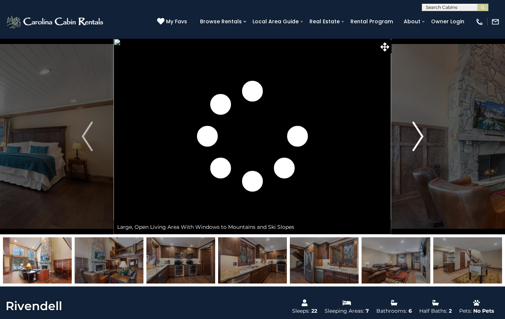
click at [410, 139] on button "Next" at bounding box center [417, 136] width 52 height 196
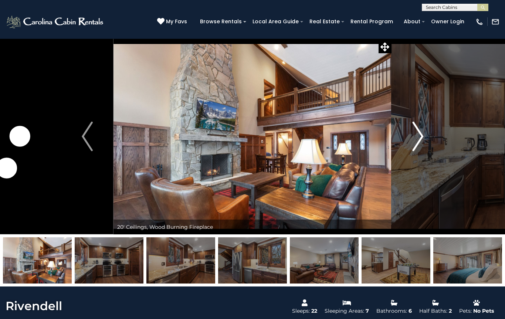
click at [410, 139] on button "Next" at bounding box center [417, 136] width 52 height 196
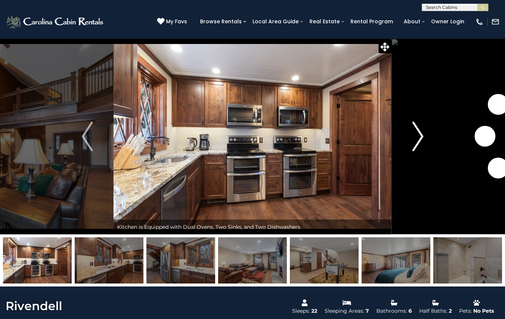
click at [409, 139] on button "Next" at bounding box center [417, 136] width 52 height 196
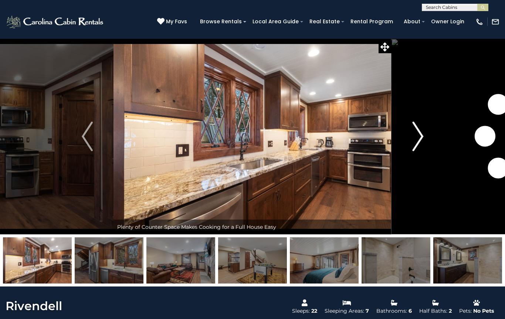
click at [409, 139] on button "Next" at bounding box center [417, 136] width 52 height 196
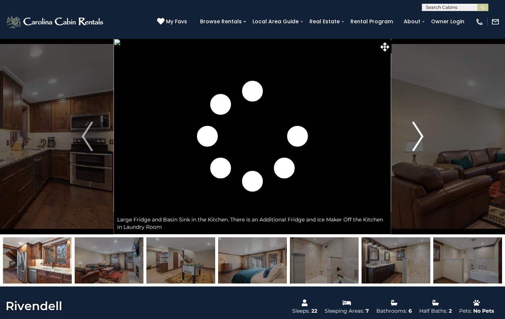
click at [409, 140] on button "Next" at bounding box center [417, 136] width 52 height 196
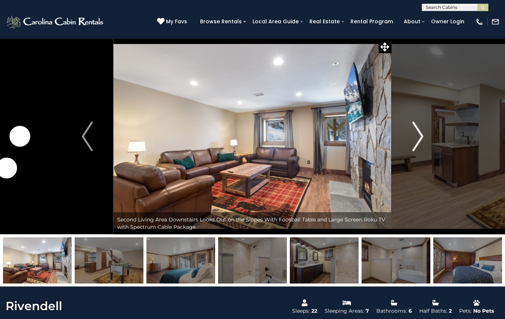
click at [409, 138] on button "Next" at bounding box center [417, 136] width 52 height 196
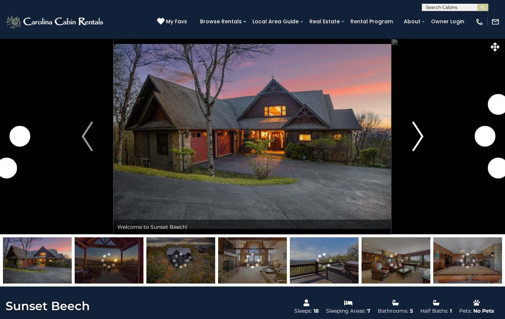
click at [414, 139] on img "Next" at bounding box center [417, 137] width 11 height 30
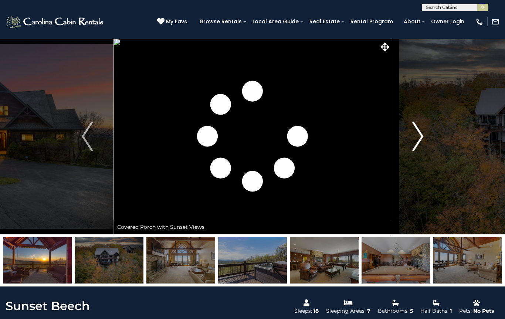
click at [412, 138] on img "Next" at bounding box center [417, 137] width 11 height 30
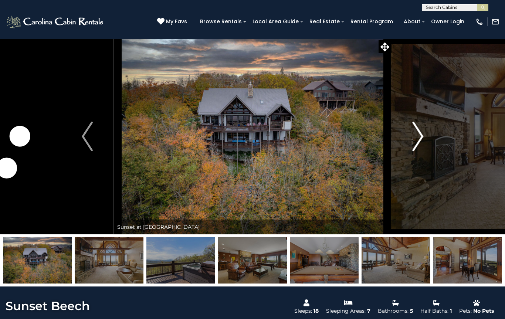
click at [412, 140] on img "Next" at bounding box center [417, 137] width 11 height 30
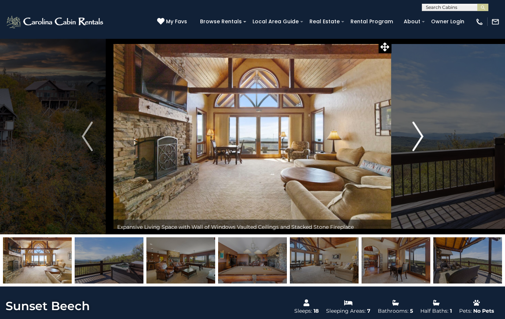
click at [408, 142] on button "Next" at bounding box center [417, 136] width 52 height 196
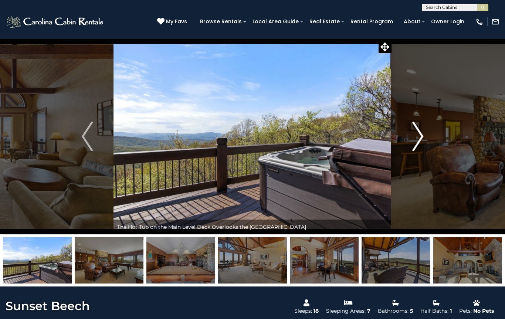
click at [408, 144] on button "Next" at bounding box center [417, 136] width 52 height 196
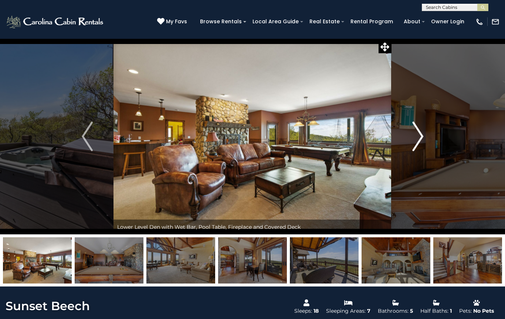
click at [411, 141] on button "Next" at bounding box center [417, 136] width 52 height 196
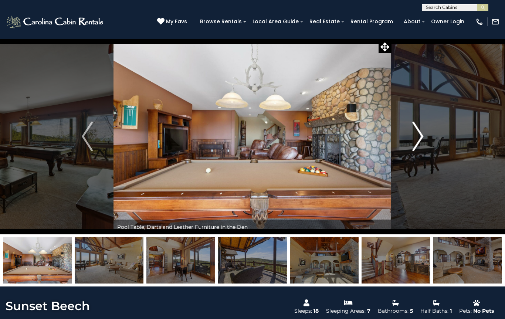
click at [409, 140] on button "Next" at bounding box center [417, 136] width 52 height 196
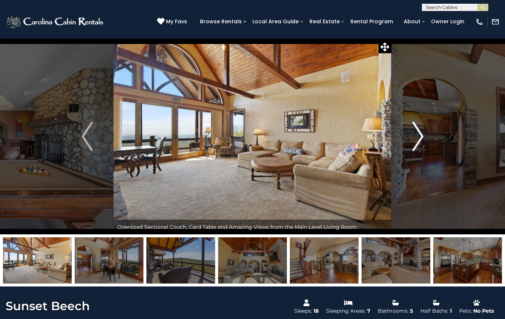
click at [409, 141] on button "Next" at bounding box center [417, 136] width 52 height 196
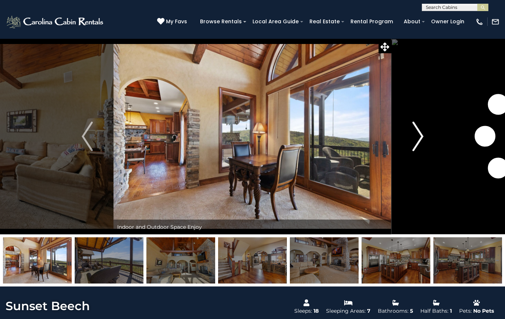
click at [408, 141] on button "Next" at bounding box center [417, 136] width 52 height 196
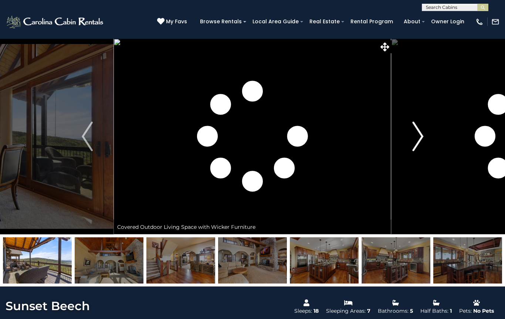
click at [408, 141] on button "Next" at bounding box center [417, 136] width 52 height 196
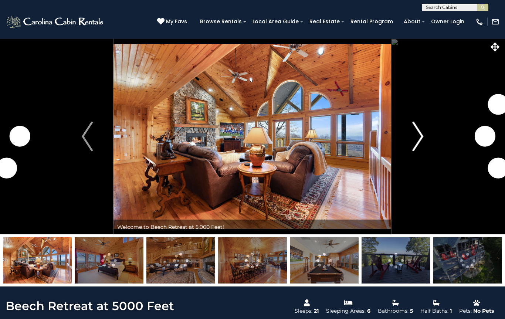
click at [413, 140] on img "Next" at bounding box center [417, 137] width 11 height 30
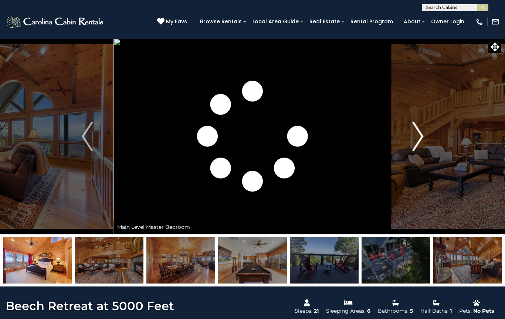
click at [409, 142] on button "Next" at bounding box center [417, 136] width 52 height 196
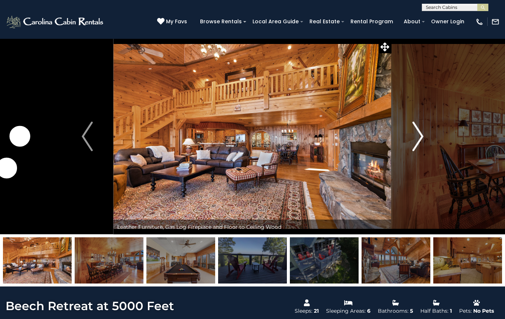
click at [412, 141] on img "Next" at bounding box center [417, 137] width 11 height 30
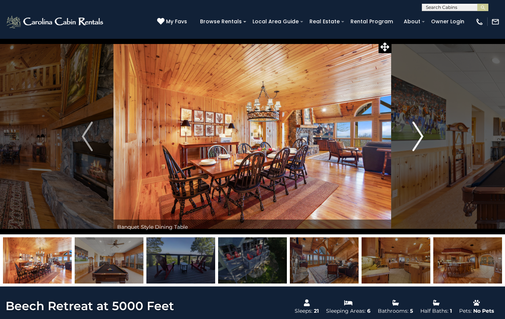
click at [411, 141] on button "Next" at bounding box center [417, 136] width 52 height 196
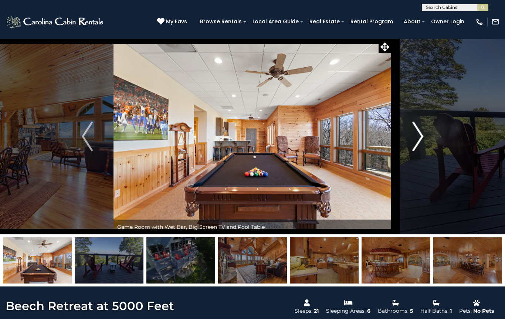
click at [412, 140] on img "Next" at bounding box center [417, 137] width 11 height 30
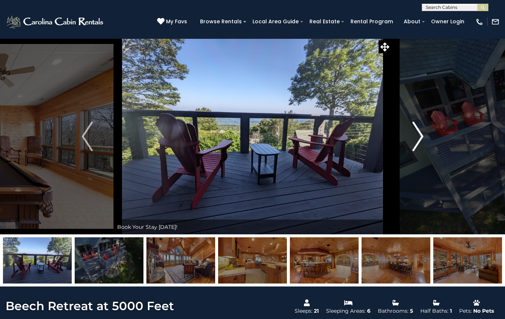
click at [410, 142] on button "Next" at bounding box center [417, 136] width 52 height 196
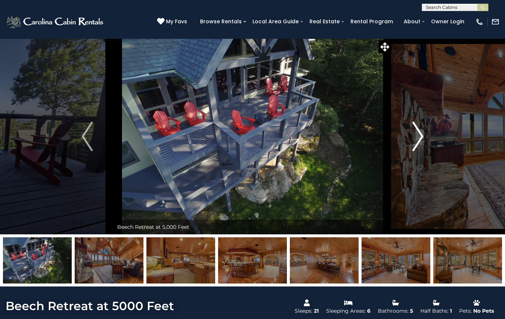
click at [409, 144] on button "Next" at bounding box center [417, 136] width 52 height 196
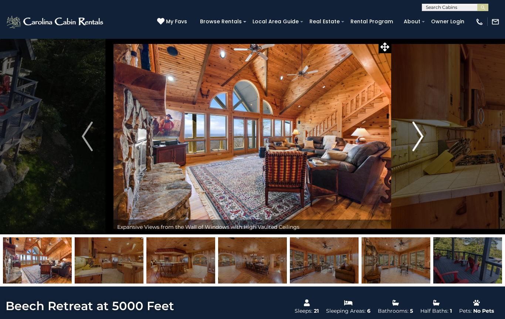
click at [407, 145] on button "Next" at bounding box center [417, 136] width 52 height 196
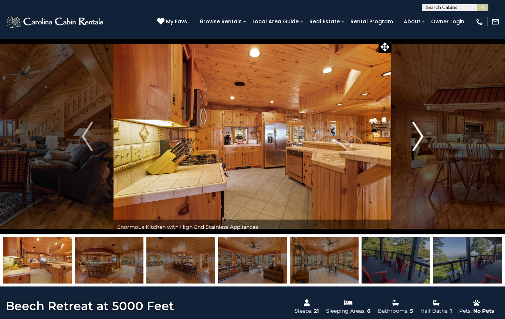
click at [407, 146] on button "Next" at bounding box center [417, 136] width 52 height 196
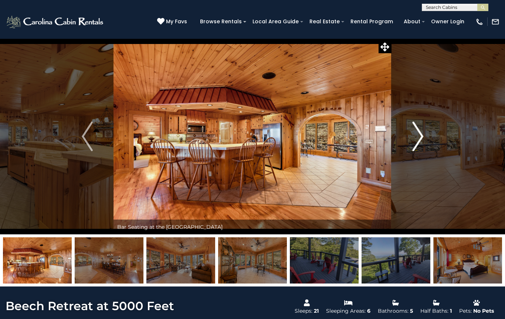
click at [407, 146] on button "Next" at bounding box center [417, 136] width 52 height 196
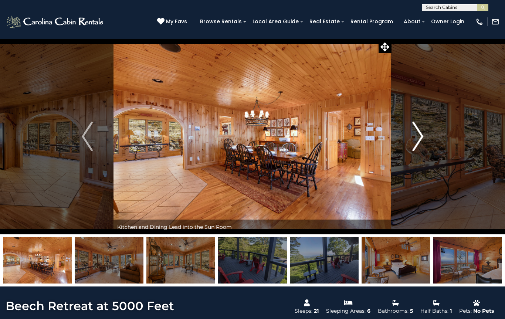
click at [406, 146] on button "Next" at bounding box center [417, 136] width 52 height 196
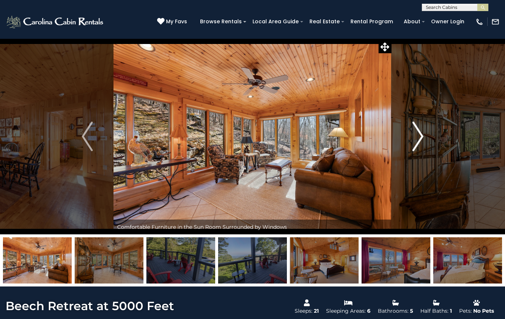
click at [406, 147] on button "Next" at bounding box center [417, 136] width 52 height 196
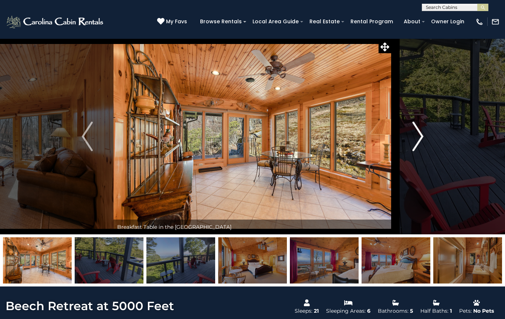
click at [405, 147] on button "Next" at bounding box center [417, 136] width 52 height 196
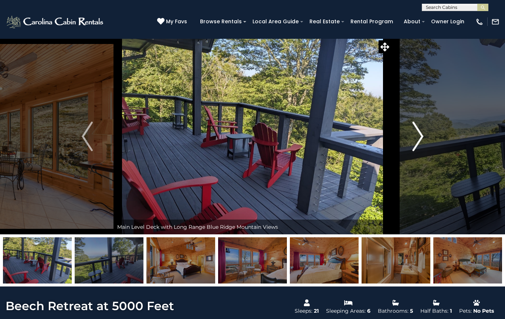
click at [404, 148] on button "Next" at bounding box center [417, 136] width 52 height 196
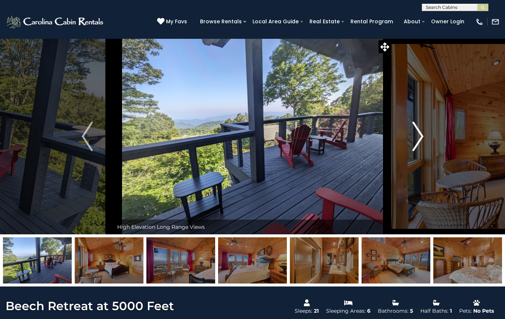
click at [401, 150] on button "Next" at bounding box center [417, 136] width 52 height 196
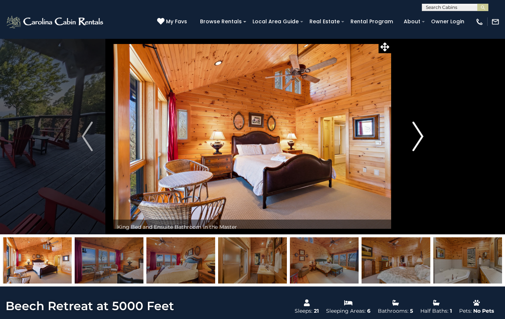
click at [401, 150] on button "Next" at bounding box center [417, 136] width 52 height 196
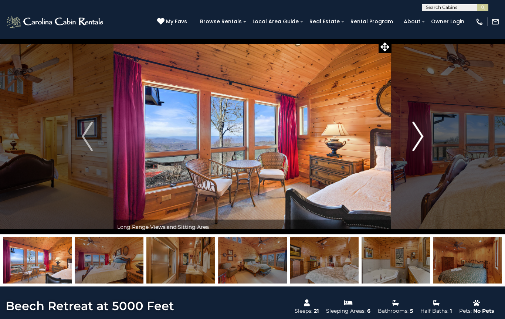
click at [401, 148] on button "Next" at bounding box center [417, 136] width 52 height 196
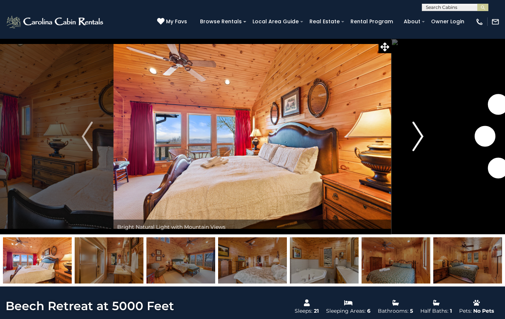
click at [401, 148] on button "Next" at bounding box center [417, 136] width 52 height 196
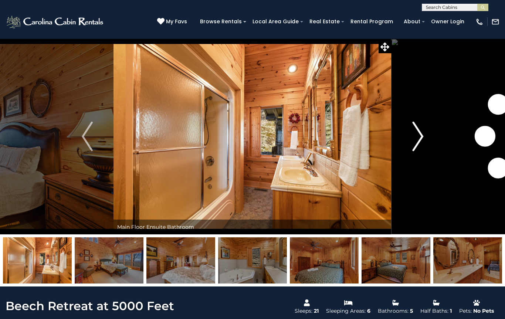
click at [401, 148] on button "Next" at bounding box center [417, 136] width 52 height 196
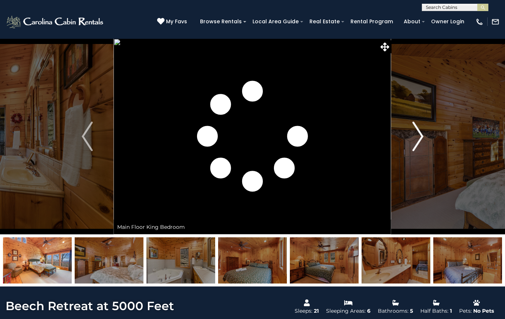
click at [401, 148] on button "Next" at bounding box center [417, 136] width 52 height 196
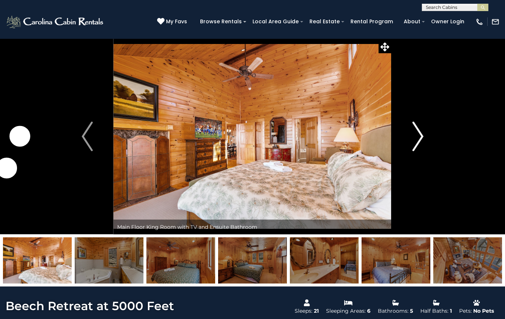
click at [401, 148] on button "Next" at bounding box center [417, 136] width 52 height 196
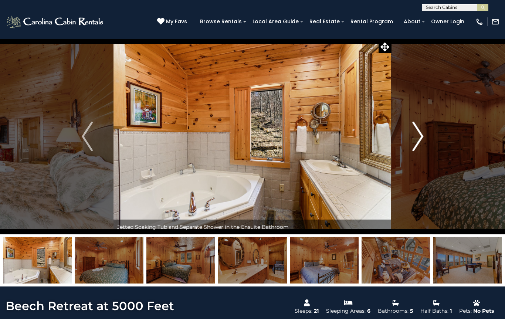
click at [401, 148] on button "Next" at bounding box center [417, 136] width 52 height 196
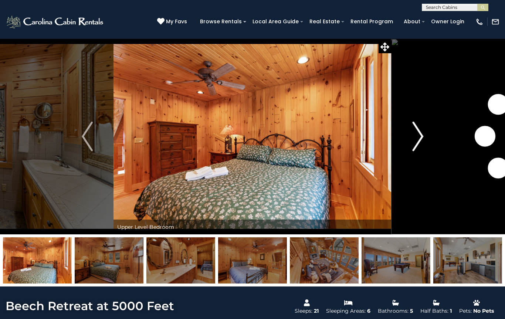
click at [401, 147] on button "Next" at bounding box center [417, 136] width 52 height 196
